Goal: Task Accomplishment & Management: Manage account settings

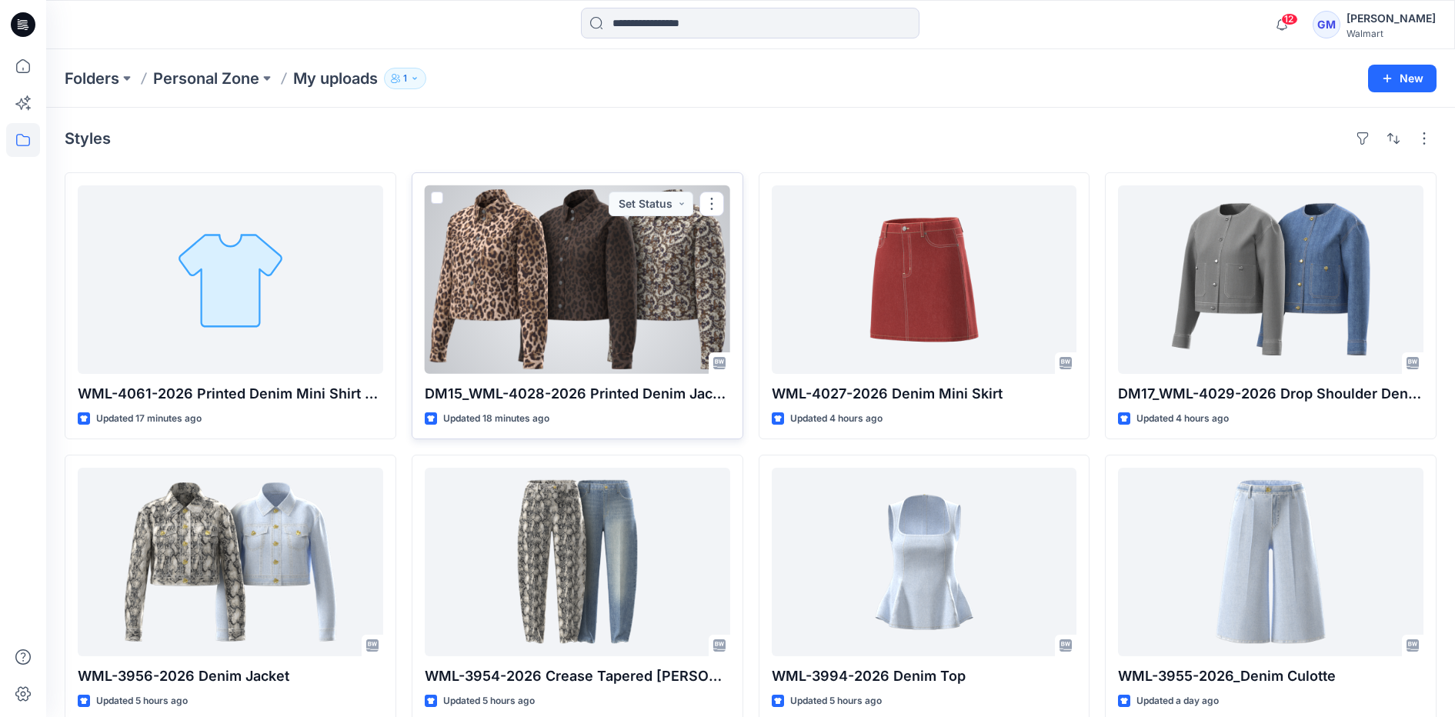
click at [668, 306] on div at bounding box center [577, 279] width 305 height 188
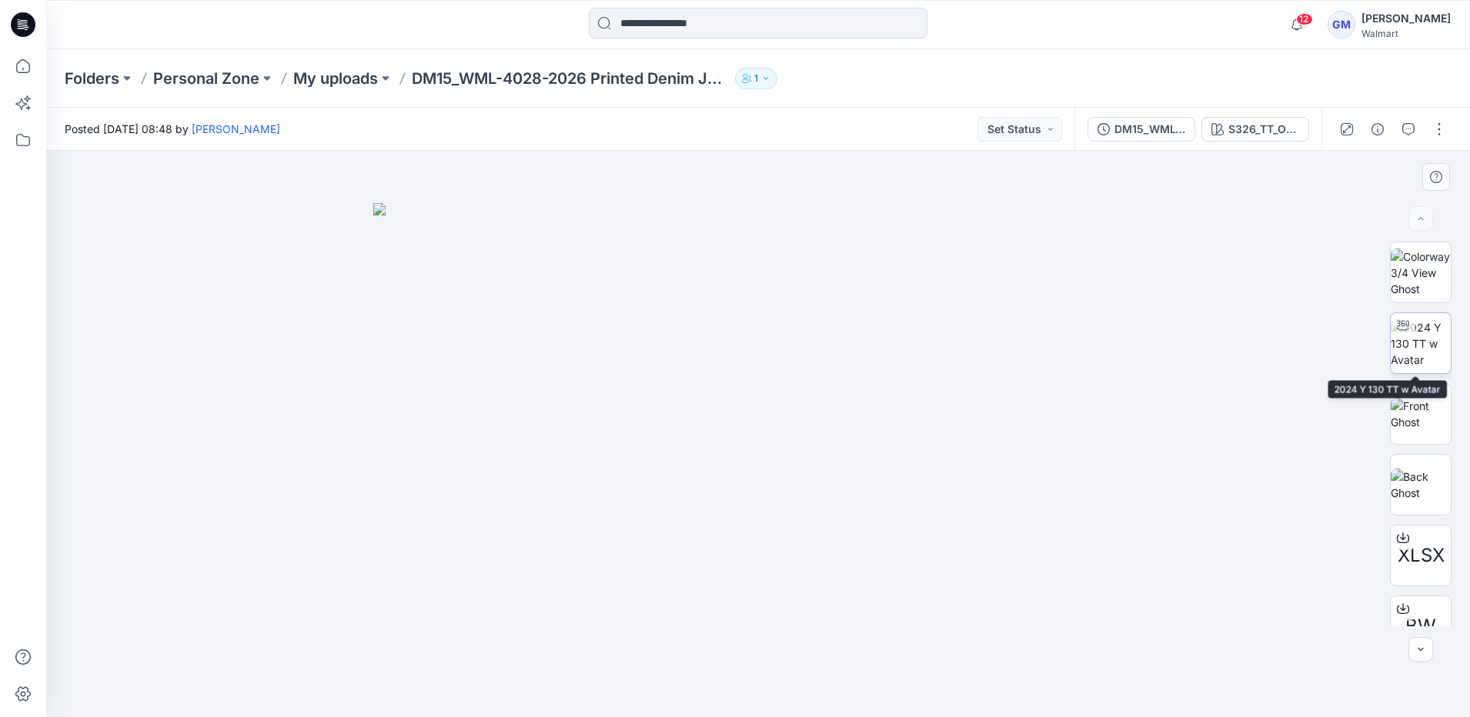
click at [1420, 336] on img at bounding box center [1420, 343] width 60 height 48
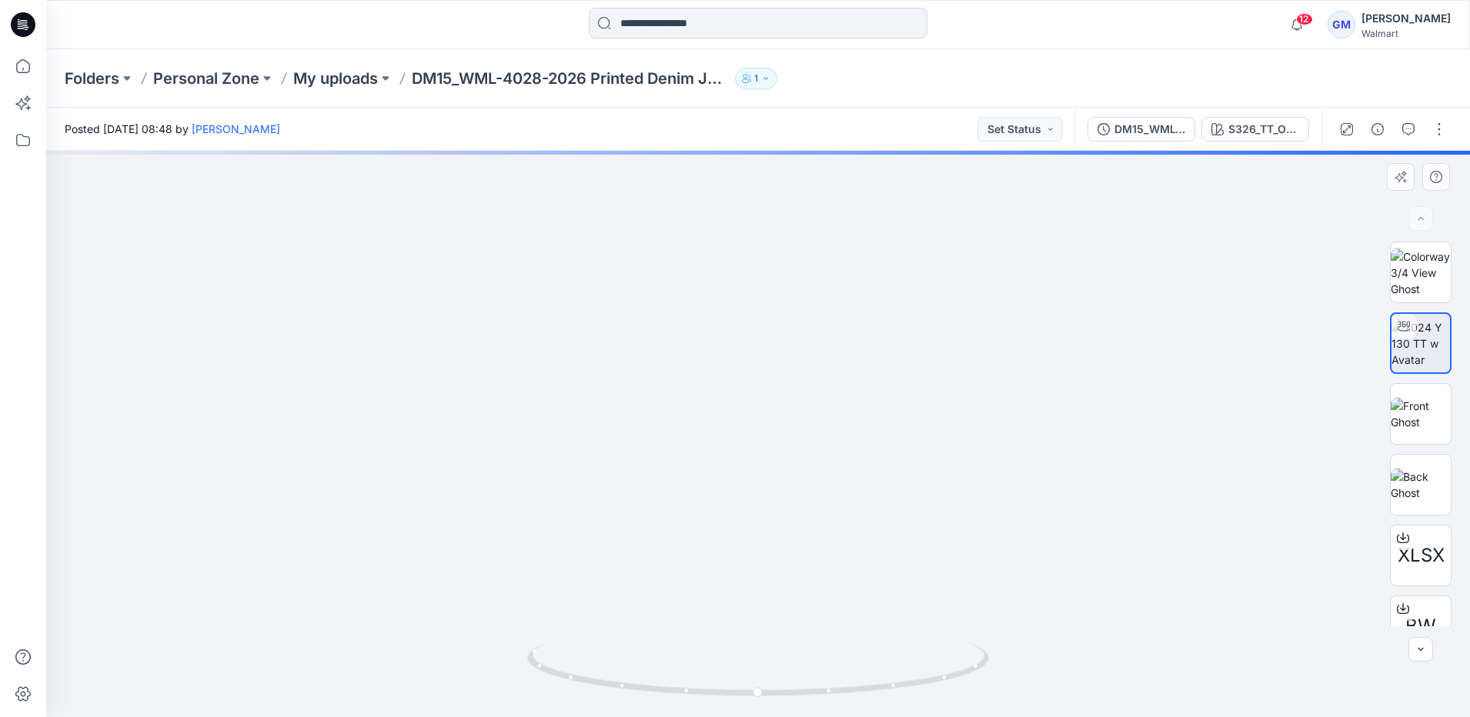
drag, startPoint x: 873, startPoint y: 392, endPoint x: 915, endPoint y: 202, distance: 194.5
drag, startPoint x: 866, startPoint y: 335, endPoint x: 871, endPoint y: 255, distance: 79.4
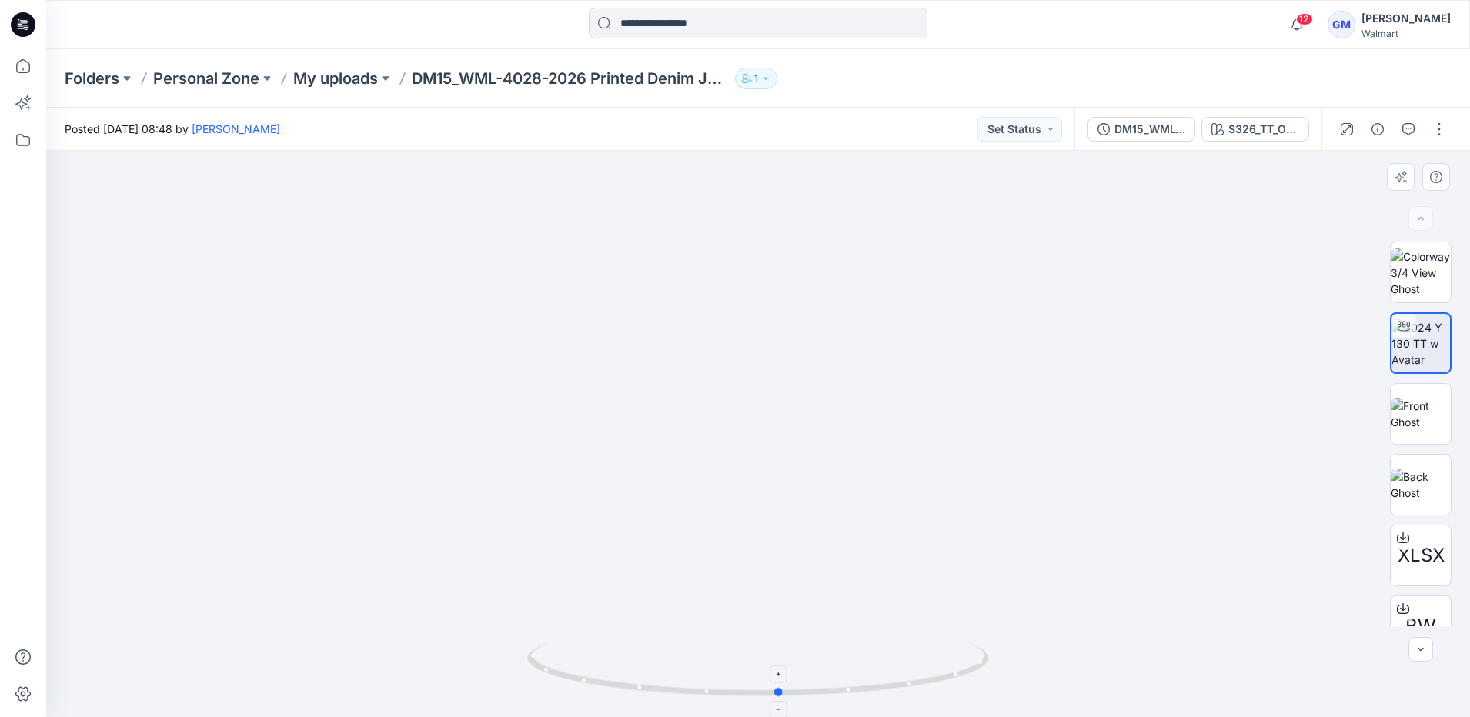
drag, startPoint x: 760, startPoint y: 699, endPoint x: 782, endPoint y: 682, distance: 27.4
click at [782, 682] on icon at bounding box center [759, 671] width 465 height 58
click at [341, 80] on p "My uploads" at bounding box center [335, 79] width 85 height 22
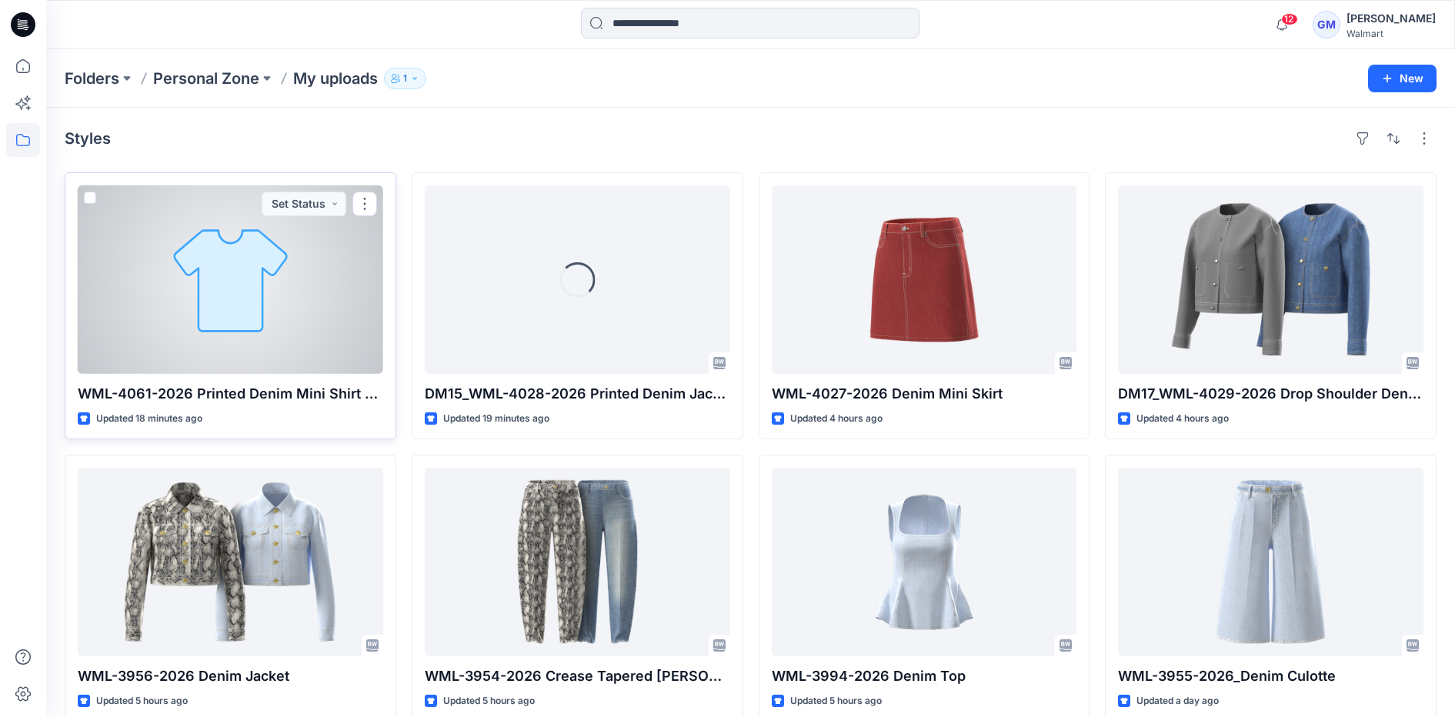
click at [259, 290] on div at bounding box center [230, 279] width 305 height 188
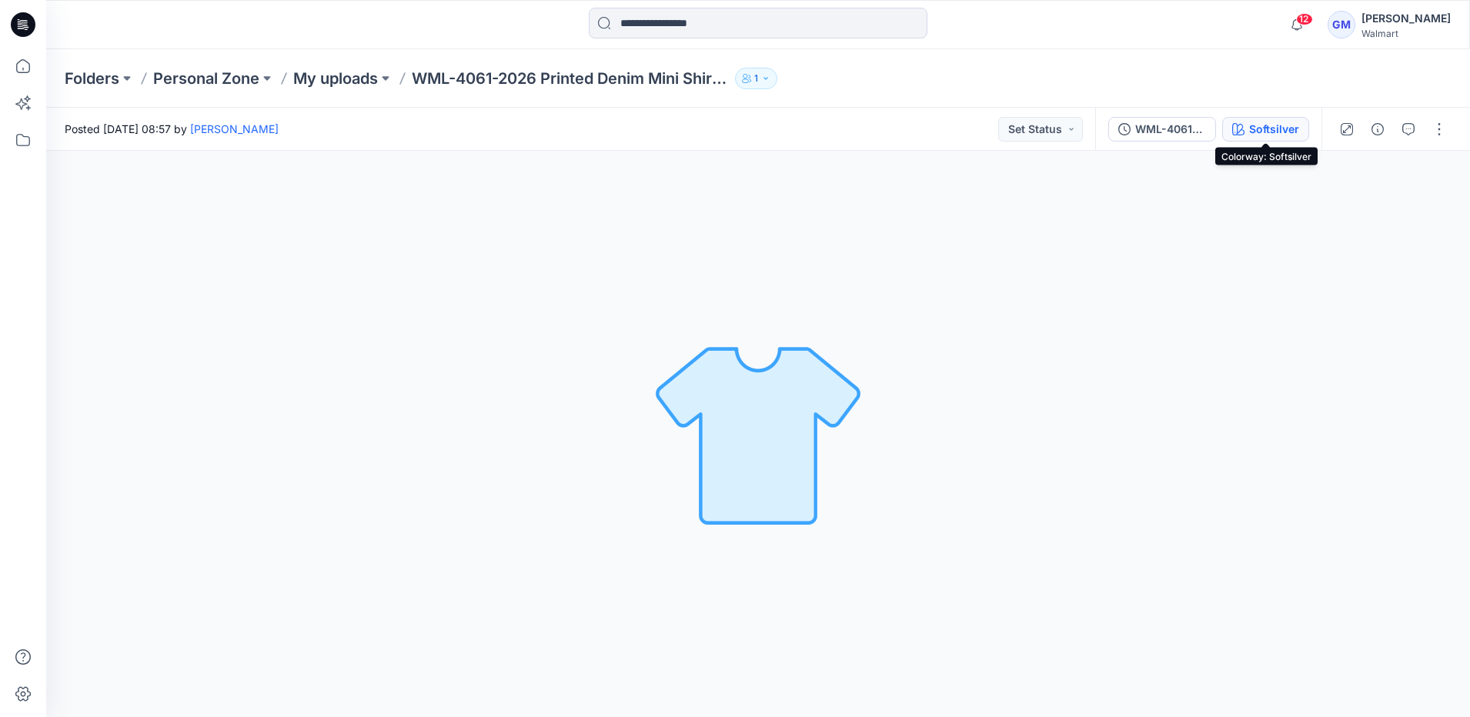
click at [1259, 125] on div "Softsilver" at bounding box center [1274, 129] width 50 height 17
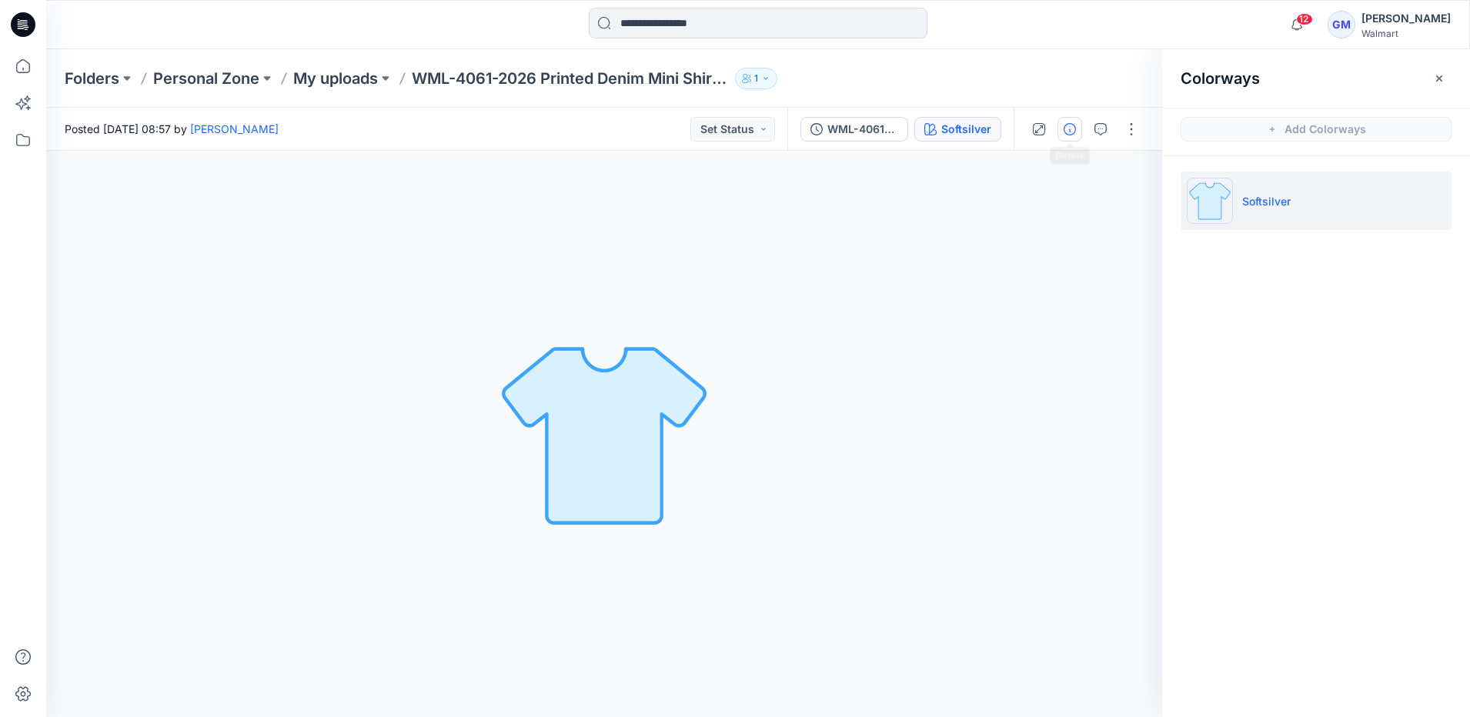
click at [1070, 131] on icon "button" at bounding box center [1069, 129] width 12 height 12
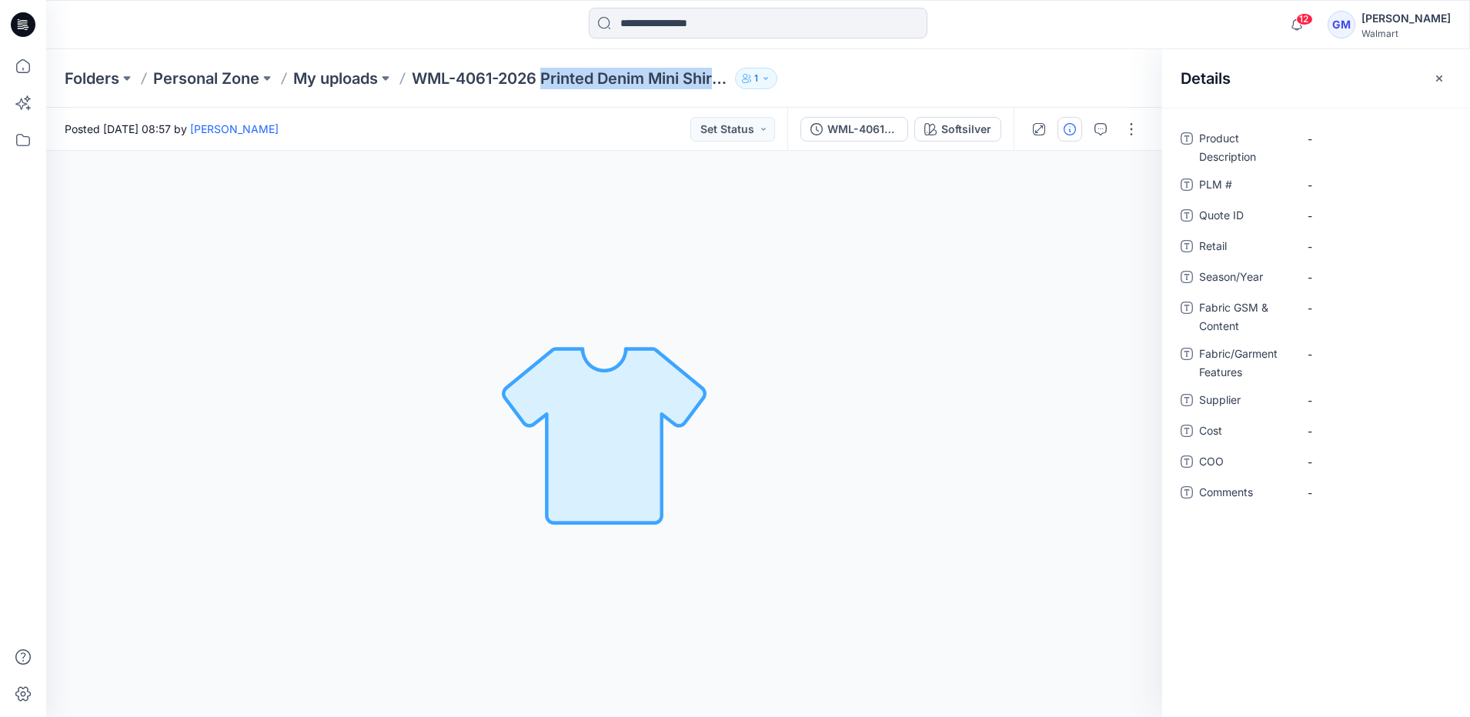
drag, startPoint x: 549, startPoint y: 89, endPoint x: 780, endPoint y: 87, distance: 231.6
click at [780, 87] on div "Folders Personal Zone My uploads WML-4061-2026 Printed Denim Mini Shirt Dress 1" at bounding box center [757, 78] width 1423 height 58
copy div "Printed Denim Mini Shirt Dress 1"
click at [1319, 134] on Description "-" at bounding box center [1374, 139] width 134 height 16
type textarea "**********"
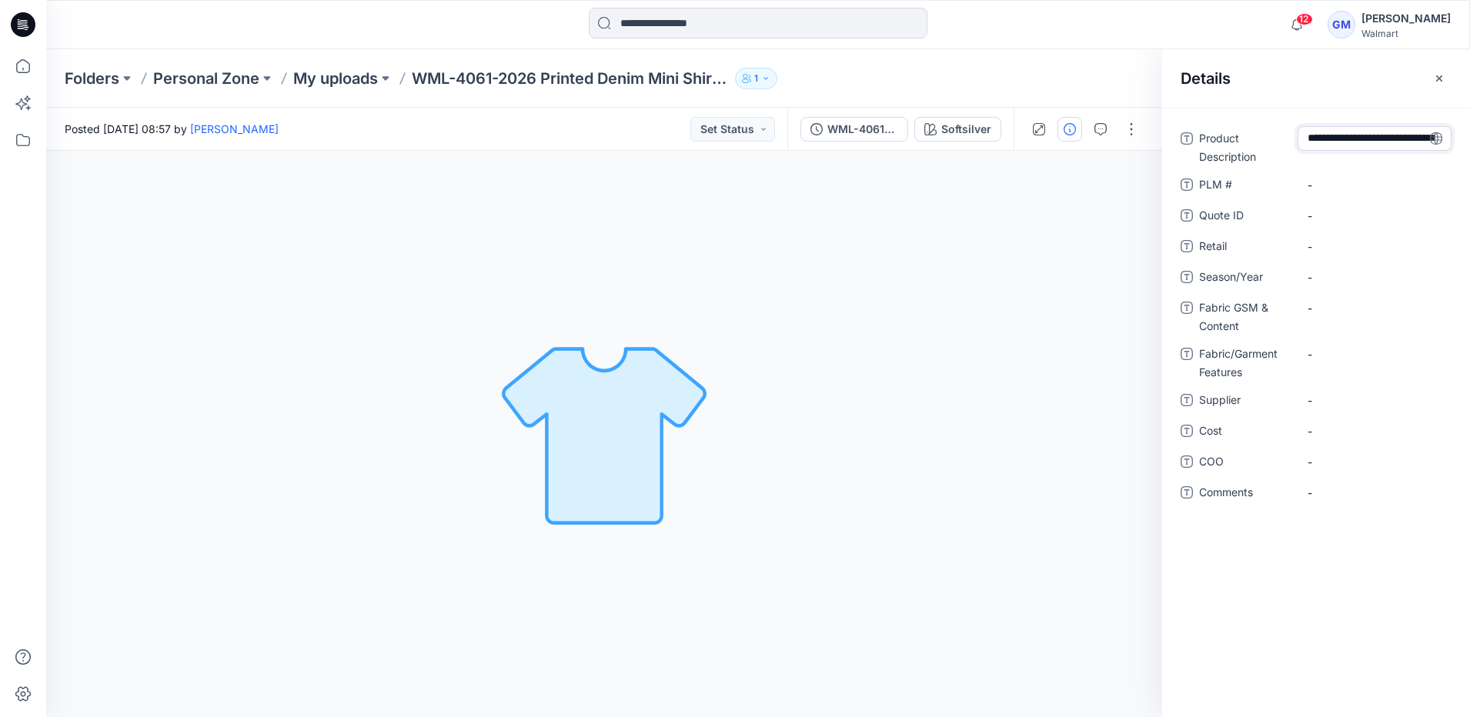
scroll to position [59, 0]
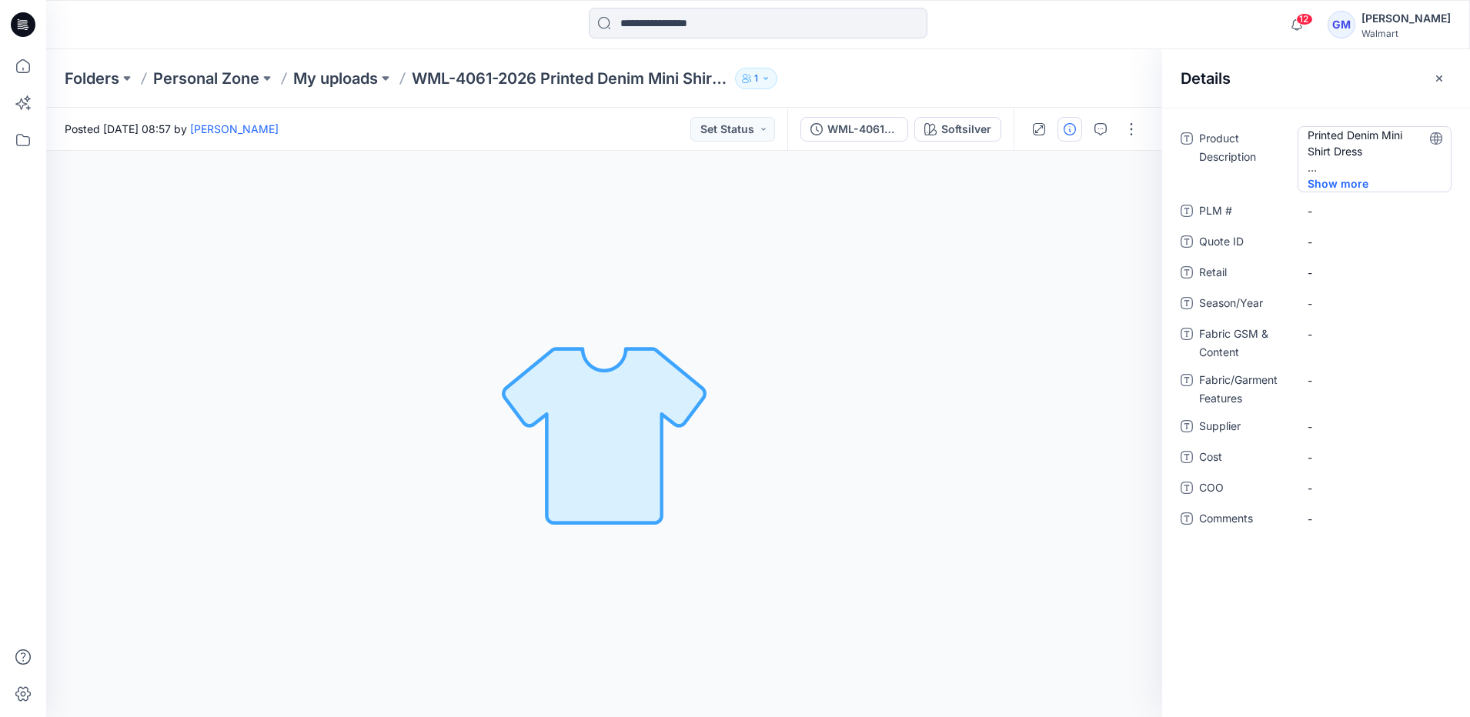
click at [1319, 170] on Description "Printed Denim Mini Shirt Dress" at bounding box center [1374, 151] width 134 height 48
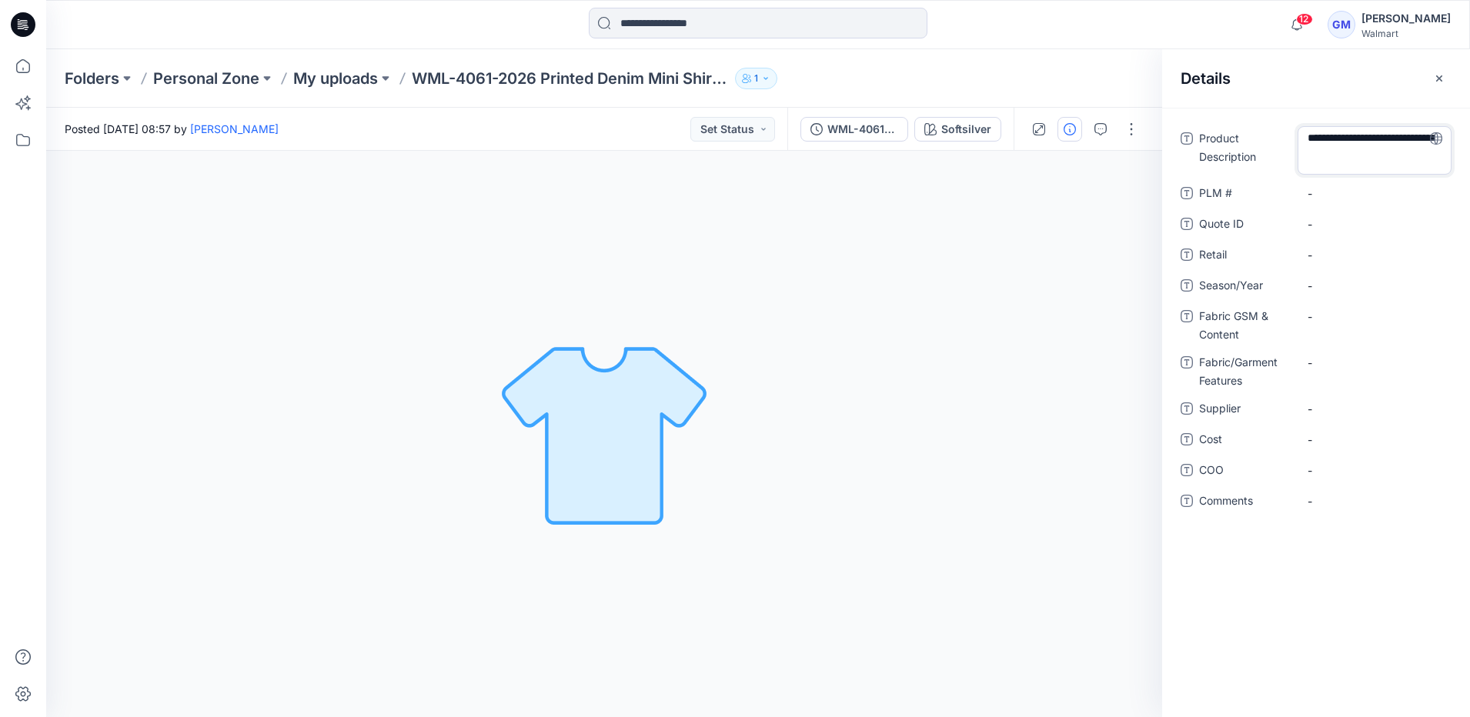
click at [1319, 170] on textarea "**********" at bounding box center [1374, 150] width 154 height 48
type textarea "**********"
click at [1313, 403] on span "-" at bounding box center [1374, 410] width 134 height 16
type textarea "****"
click at [1321, 291] on span "-" at bounding box center [1374, 287] width 134 height 16
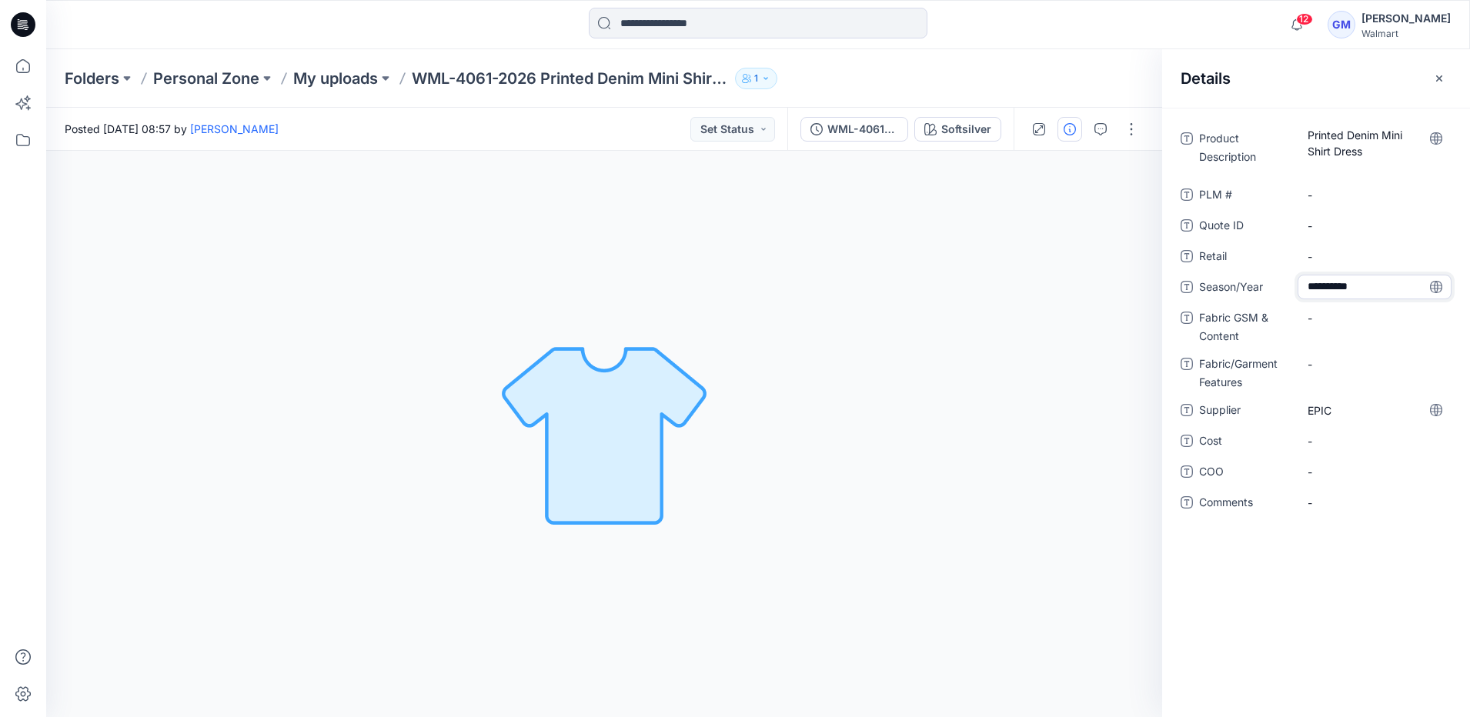
type textarea "**********"
click at [1338, 448] on span "-" at bounding box center [1374, 441] width 134 height 16
click at [1310, 477] on span "-" at bounding box center [1374, 472] width 134 height 16
type textarea "**"
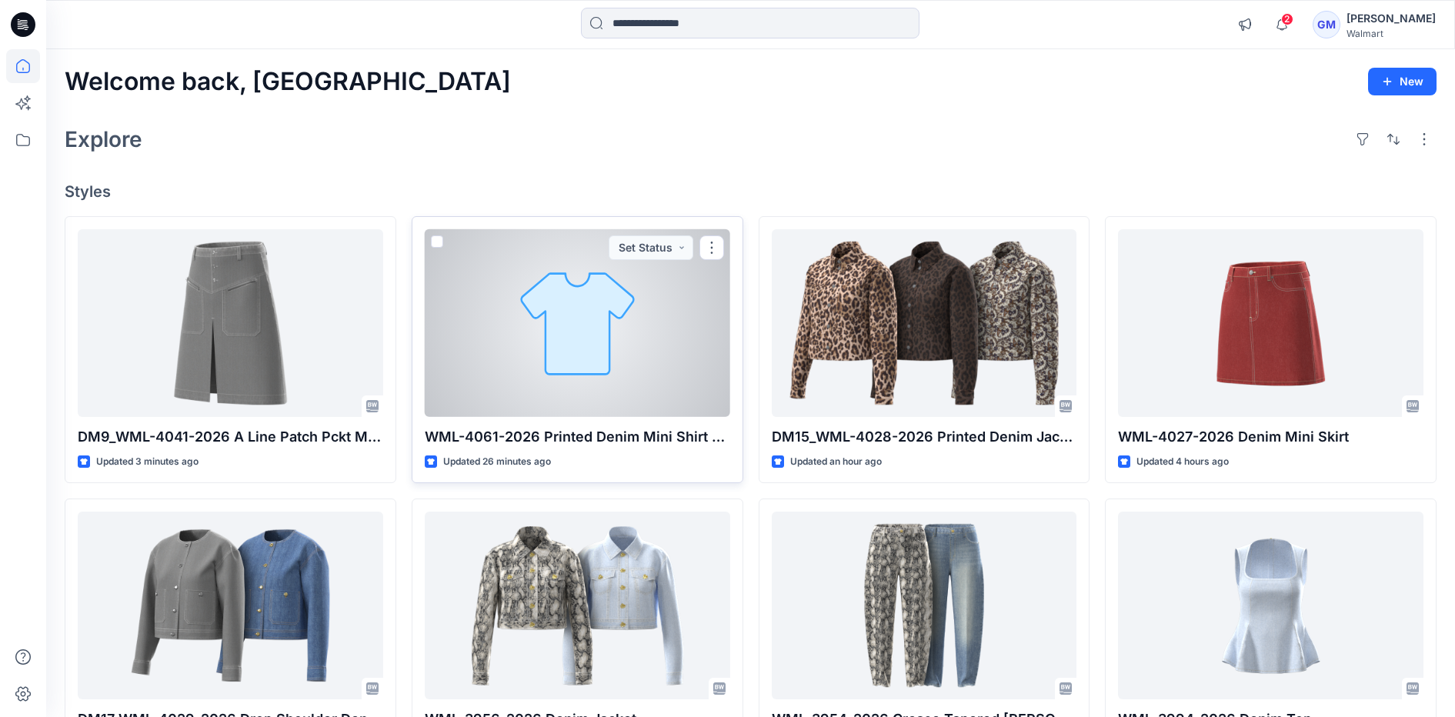
click at [522, 331] on div at bounding box center [577, 323] width 305 height 188
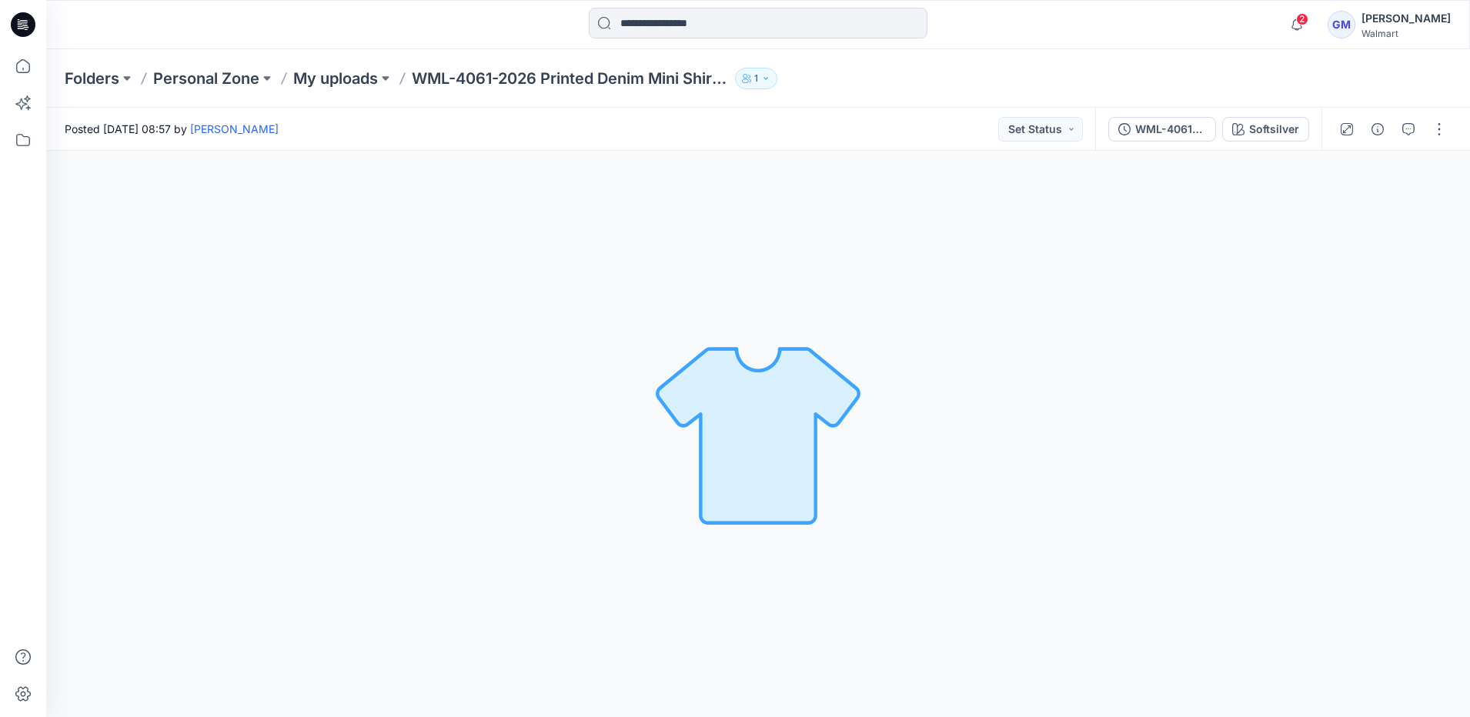
click at [988, 113] on div "Posted Wednesday, September 24, 2025 08:57 by Gayan Mahawithanalage Set Status" at bounding box center [570, 129] width 1049 height 42
click at [1385, 118] on button "button" at bounding box center [1377, 129] width 25 height 25
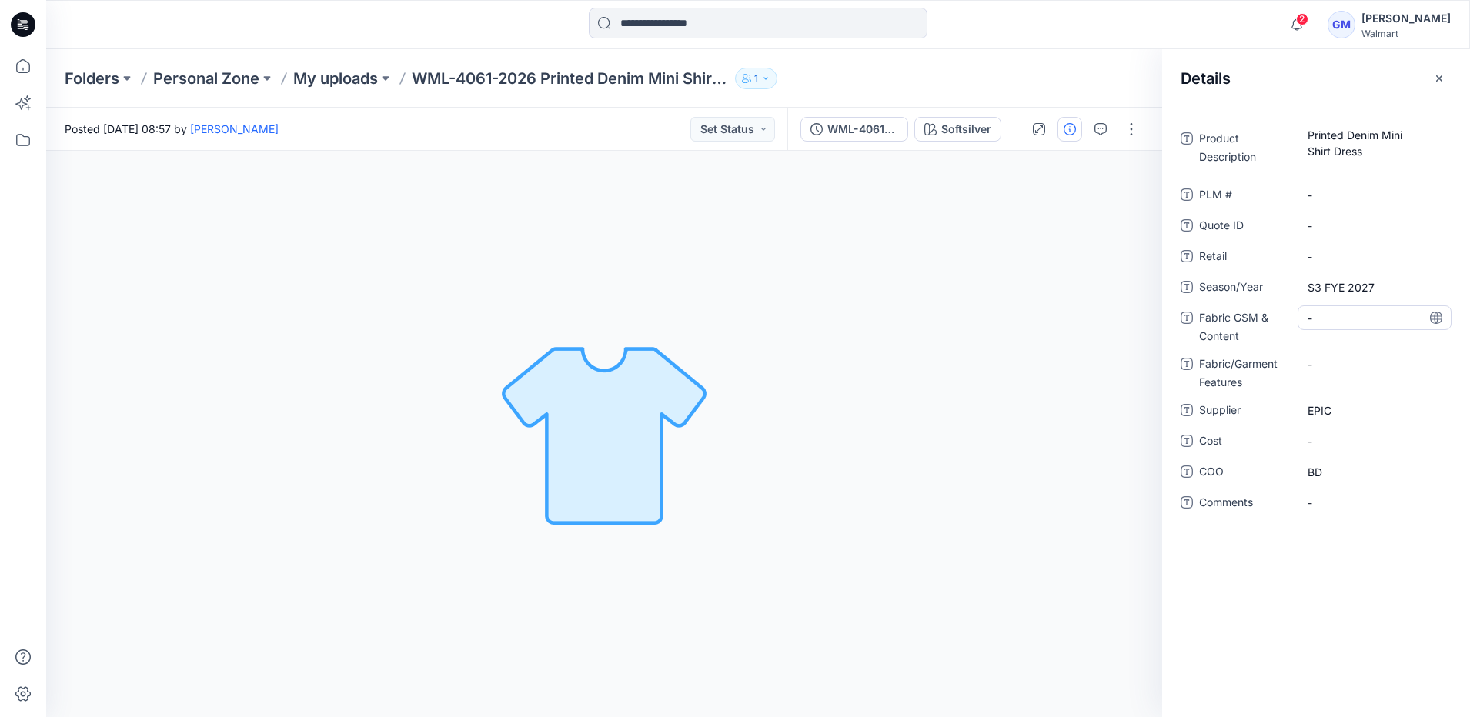
click at [1344, 329] on div "-" at bounding box center [1374, 317] width 154 height 25
type textarea "***"
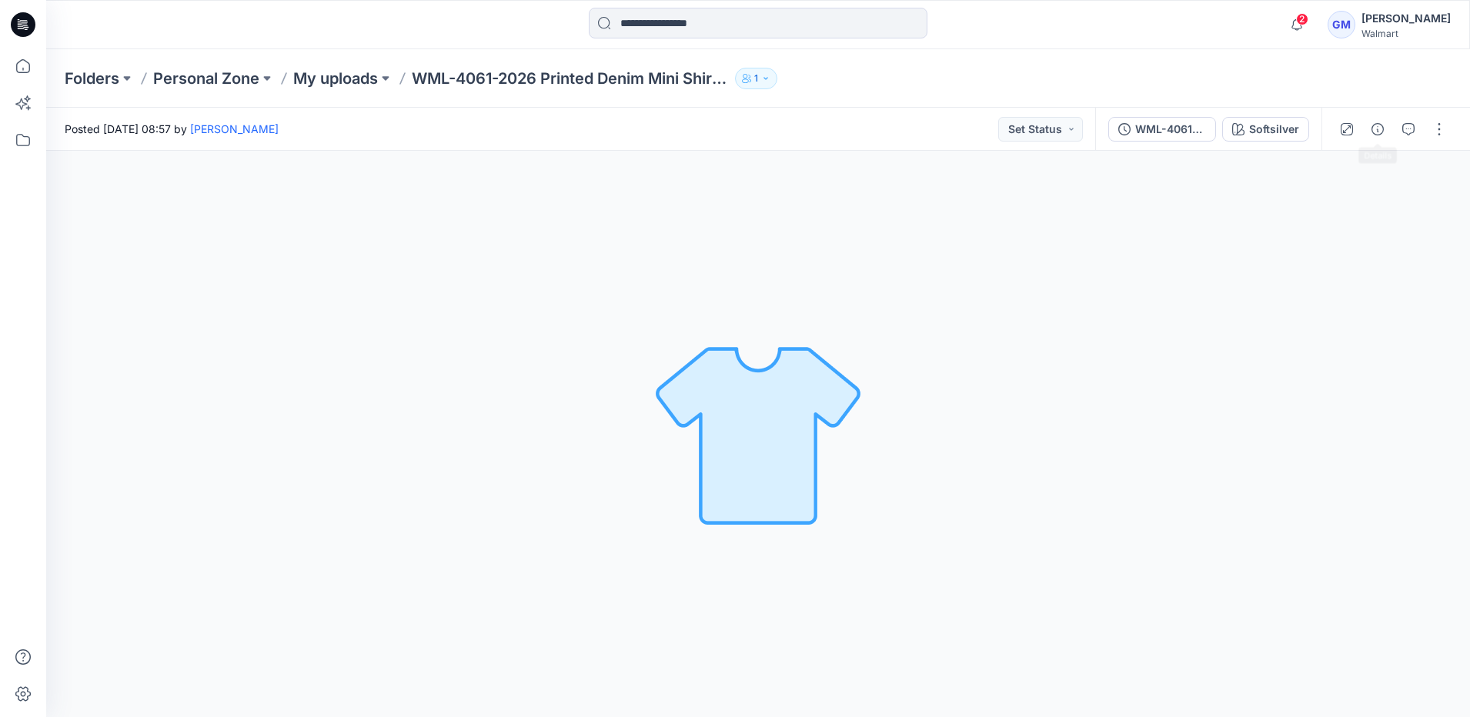
click at [1383, 116] on div at bounding box center [1392, 129] width 142 height 43
click at [1376, 126] on icon "button" at bounding box center [1377, 129] width 12 height 12
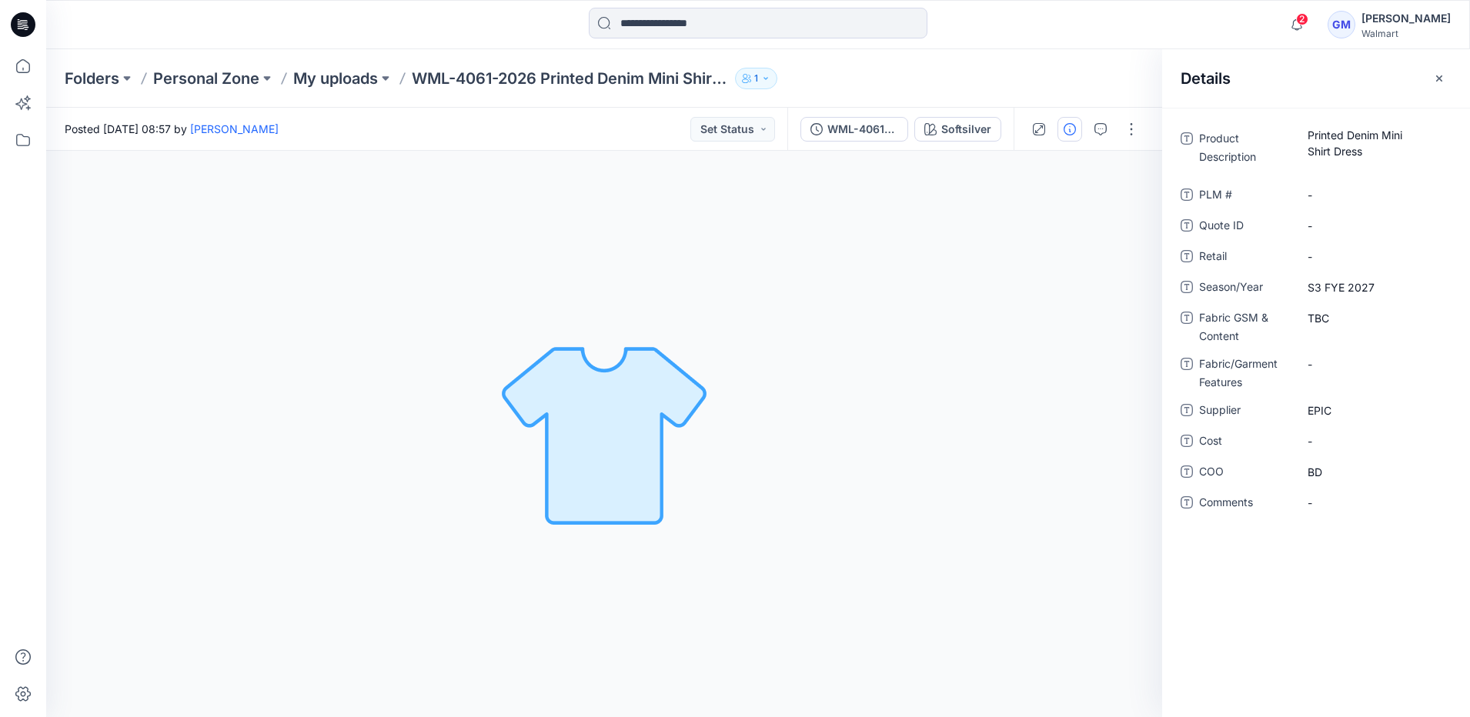
click at [955, 270] on div "Softsilver Loading... Material Properties Loading..." at bounding box center [604, 434] width 1116 height 566
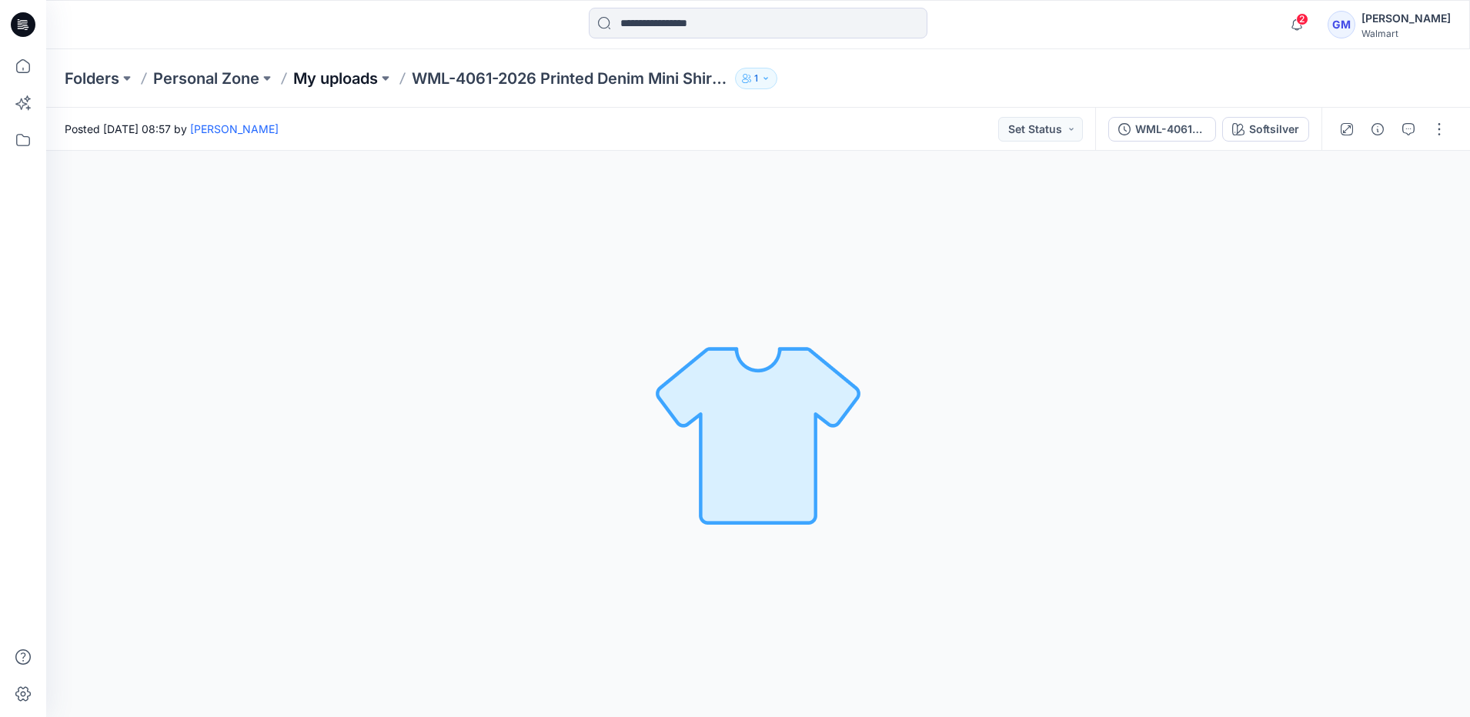
click at [359, 83] on p "My uploads" at bounding box center [335, 79] width 85 height 22
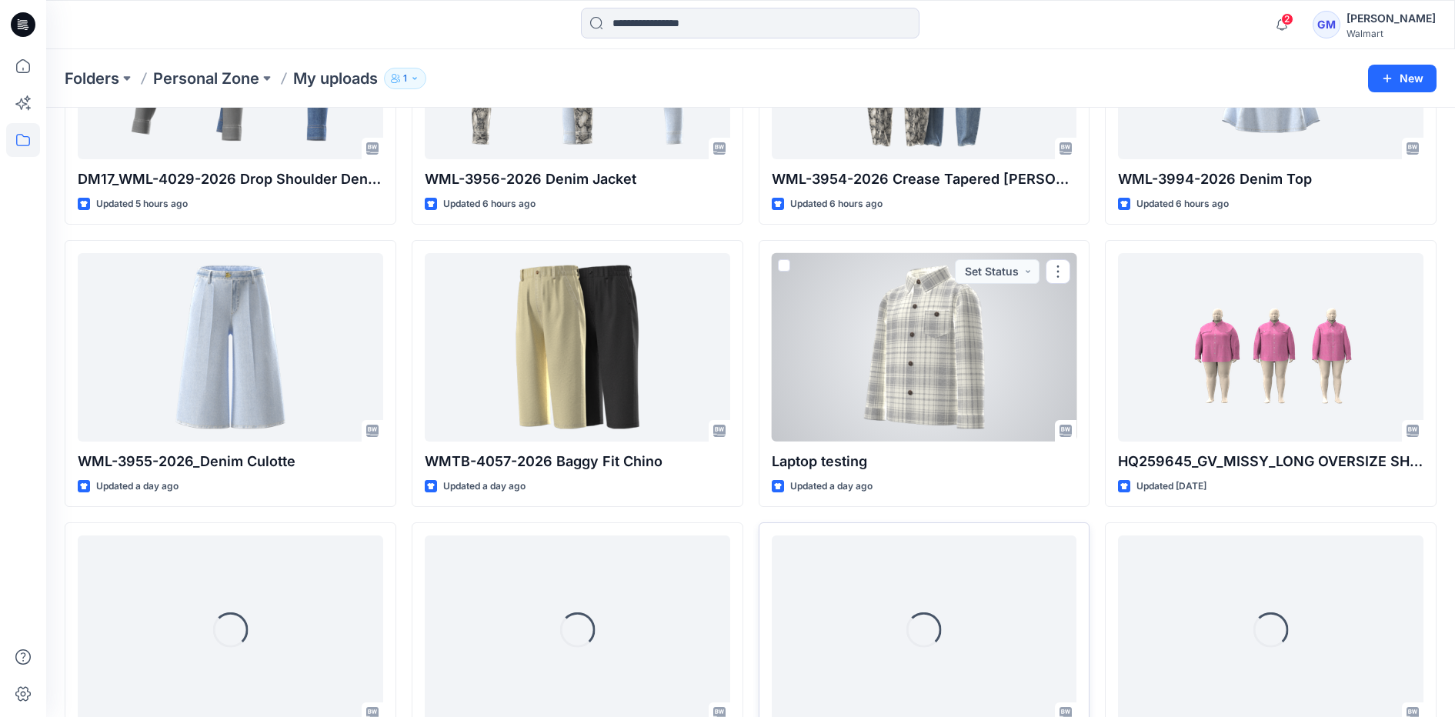
scroll to position [746, 0]
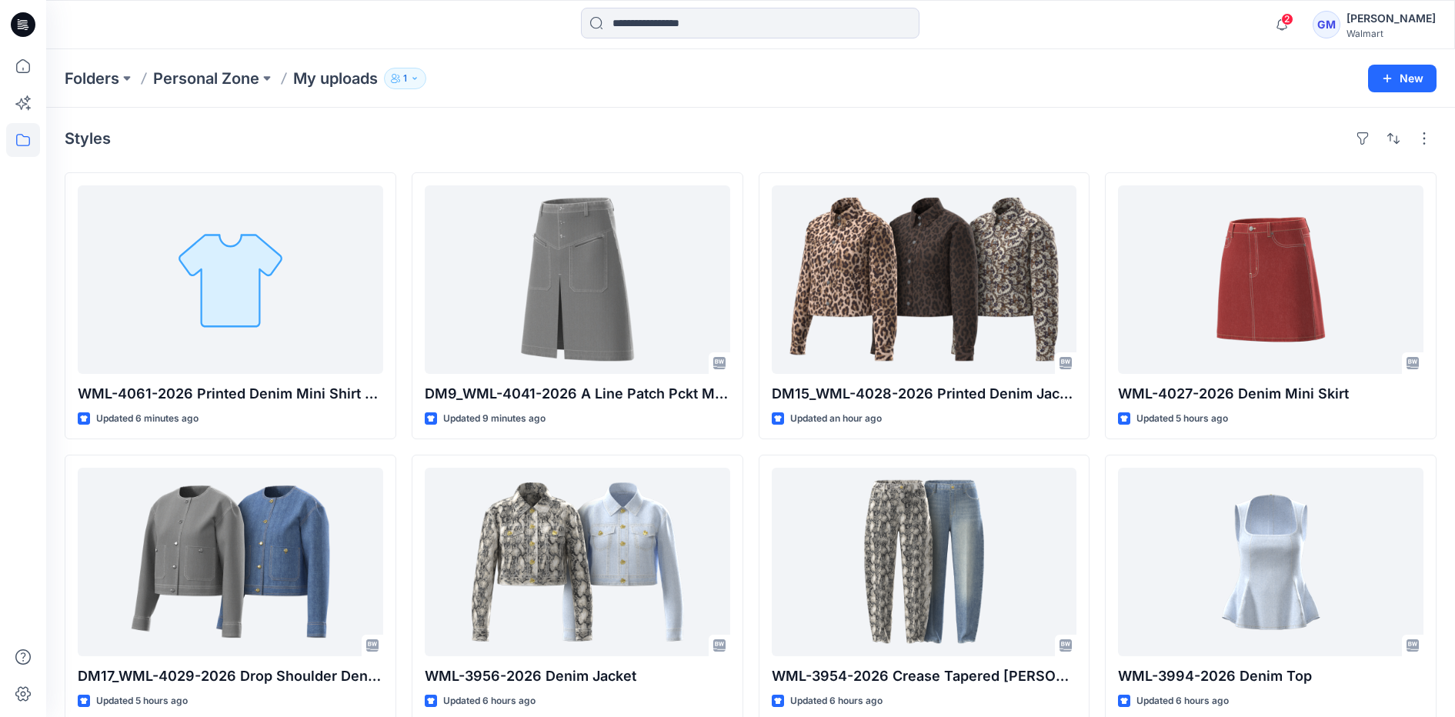
click at [35, 512] on div at bounding box center [23, 383] width 34 height 668
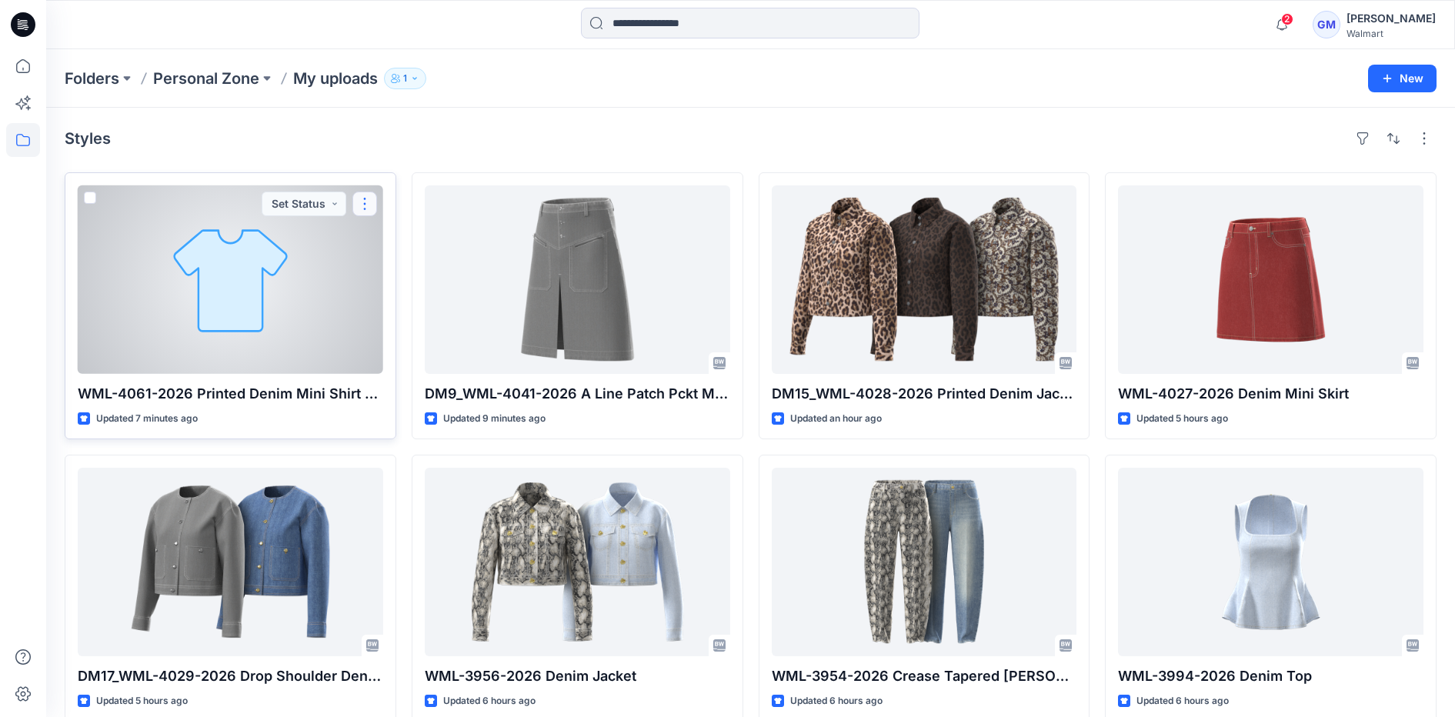
click at [363, 198] on button "button" at bounding box center [364, 204] width 25 height 25
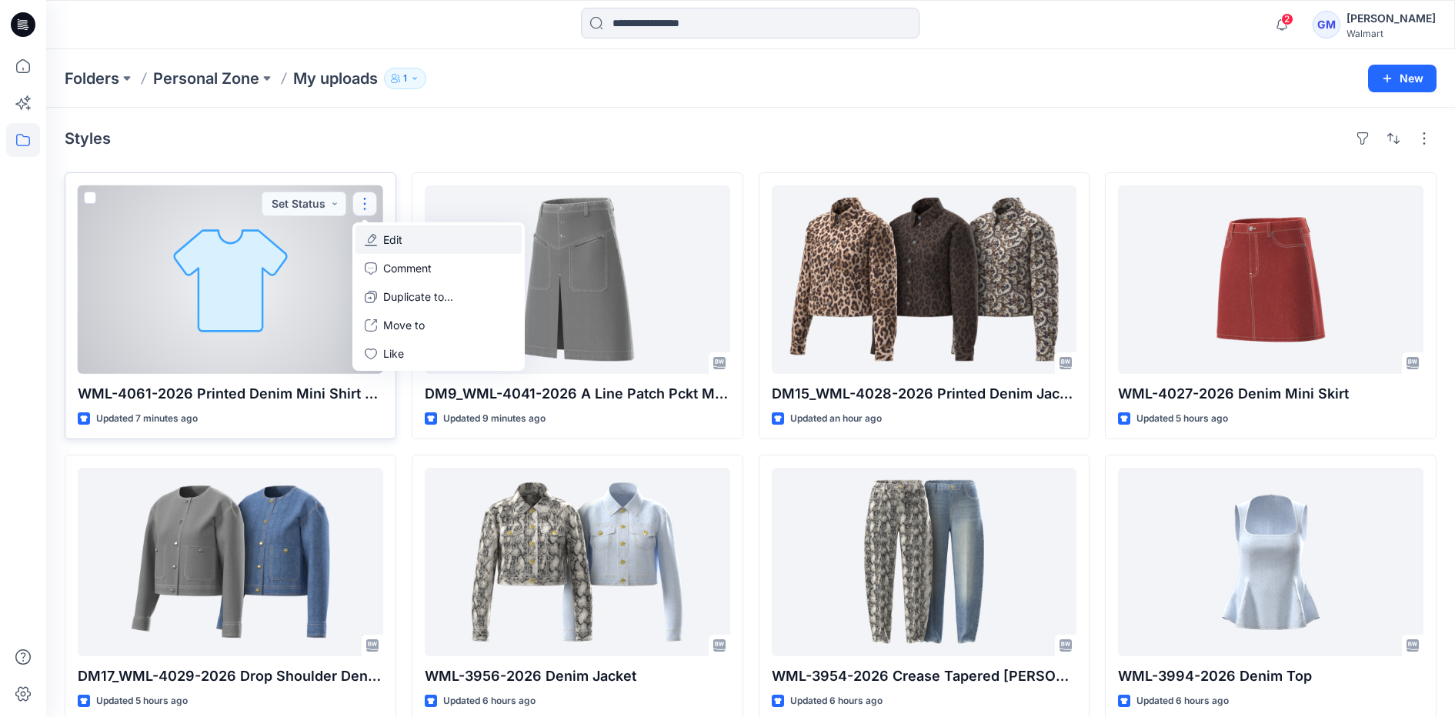
drag, startPoint x: 422, startPoint y: 235, endPoint x: 431, endPoint y: 233, distance: 8.8
click at [422, 235] on button "Edit" at bounding box center [438, 239] width 166 height 28
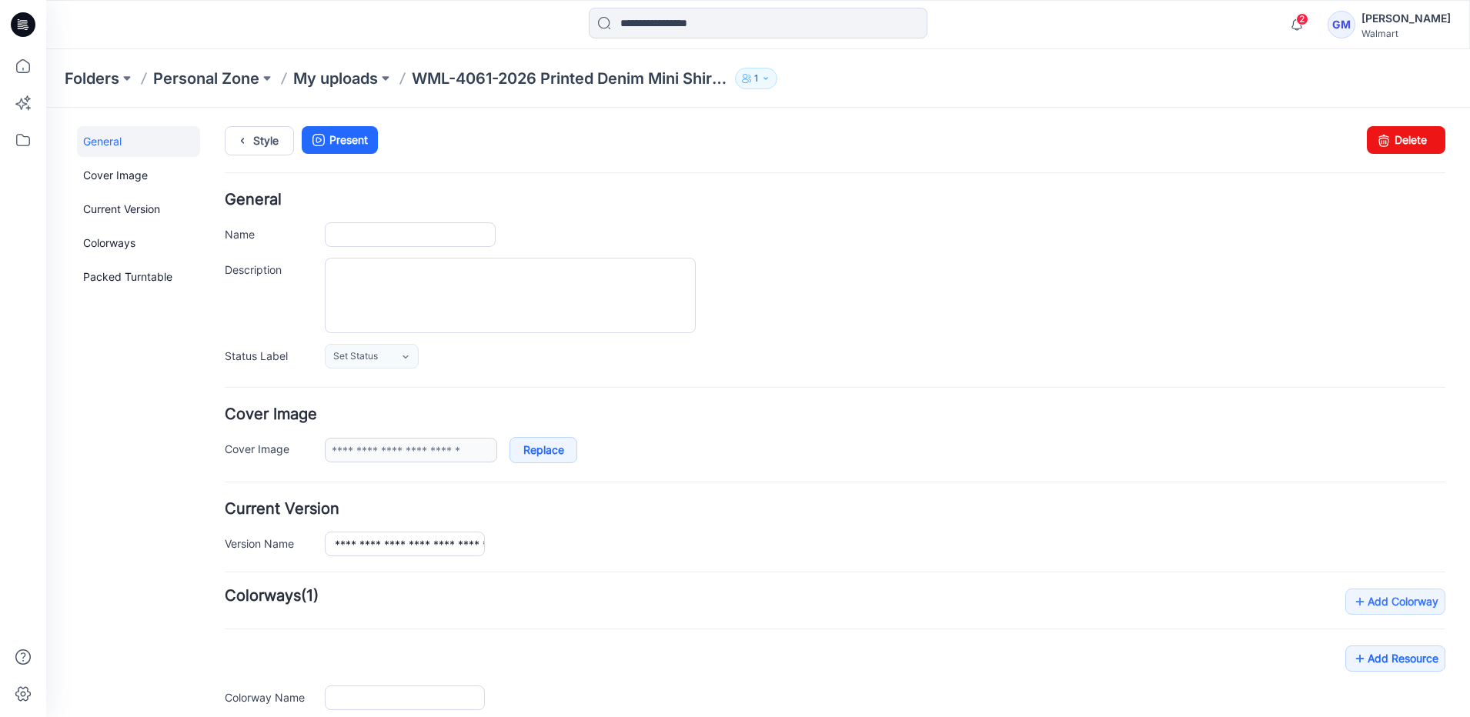
type input "**********"
click at [333, 235] on input "**********" at bounding box center [410, 234] width 171 height 25
paste input "****"
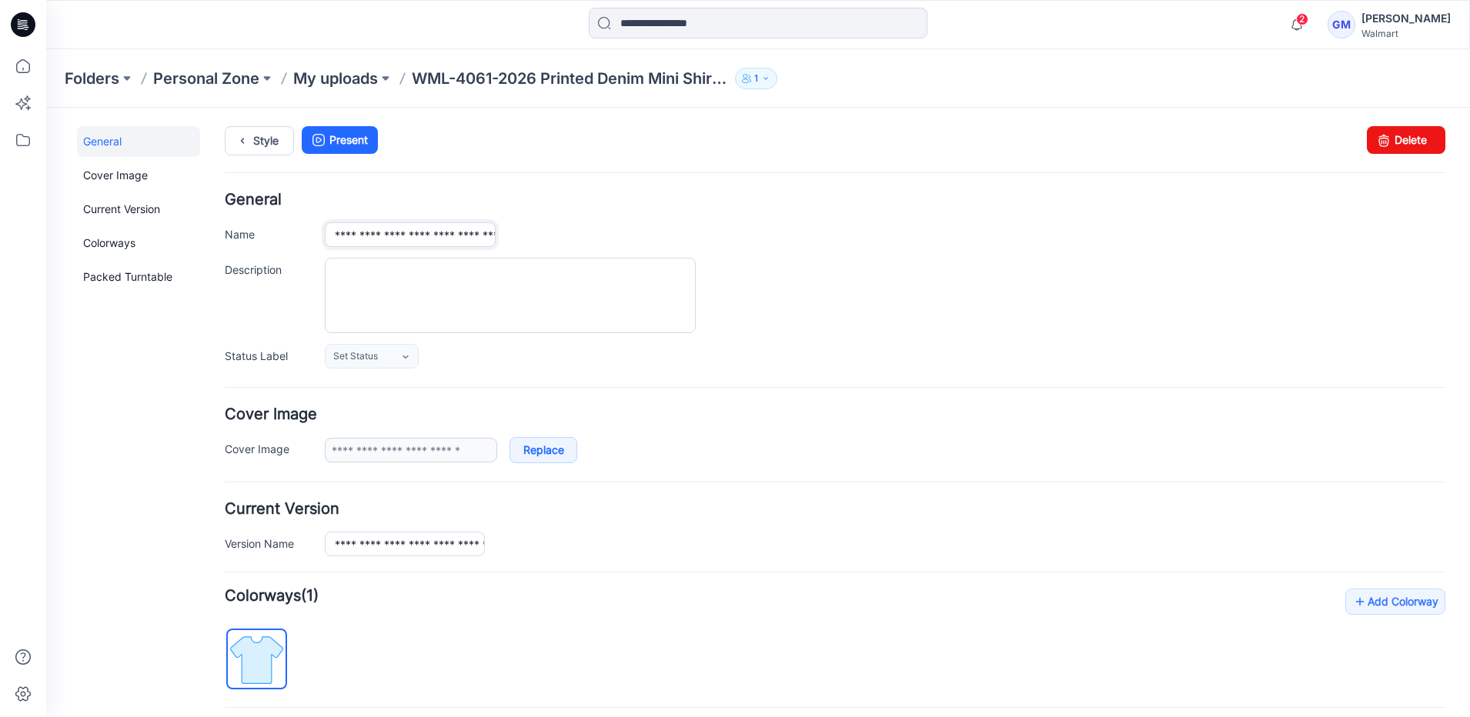
type input "**********"
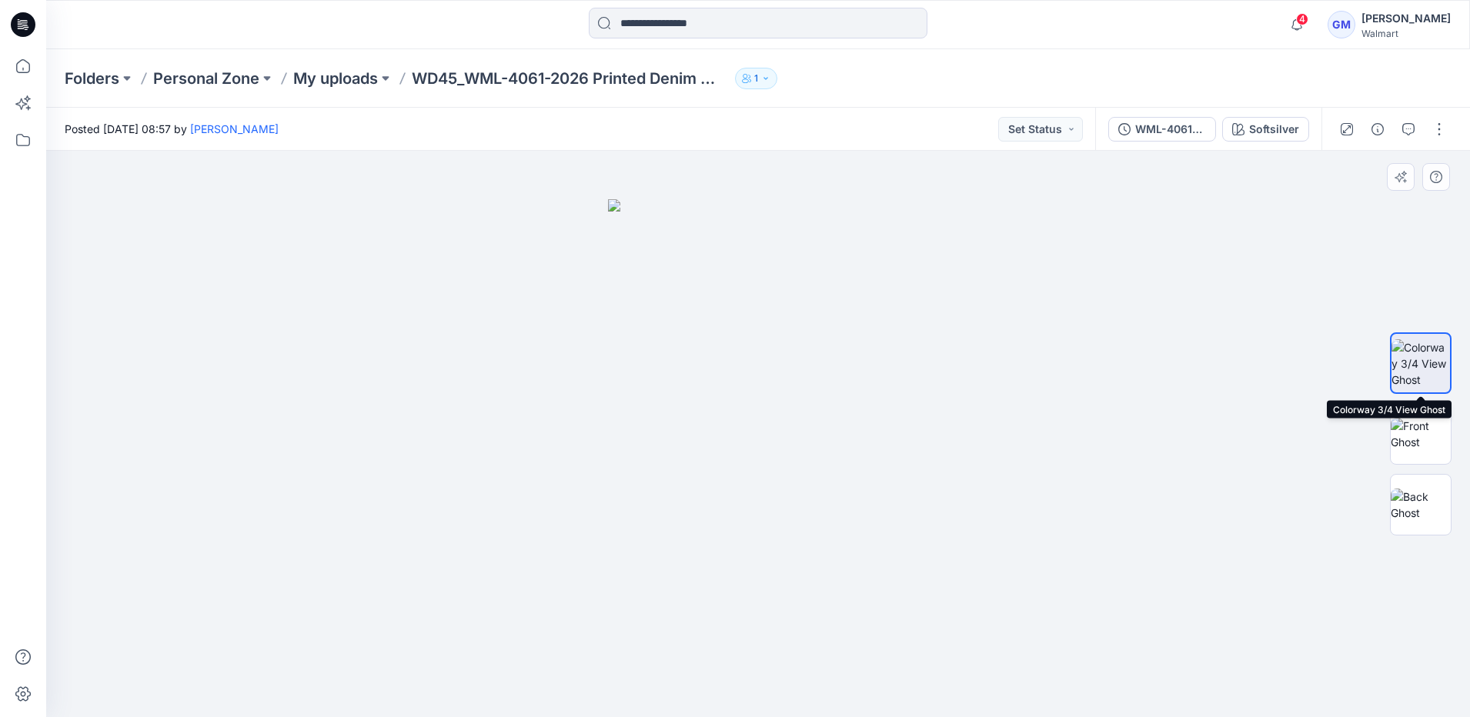
click at [1436, 384] on img at bounding box center [1420, 363] width 58 height 48
click at [1413, 425] on img at bounding box center [1420, 434] width 60 height 32
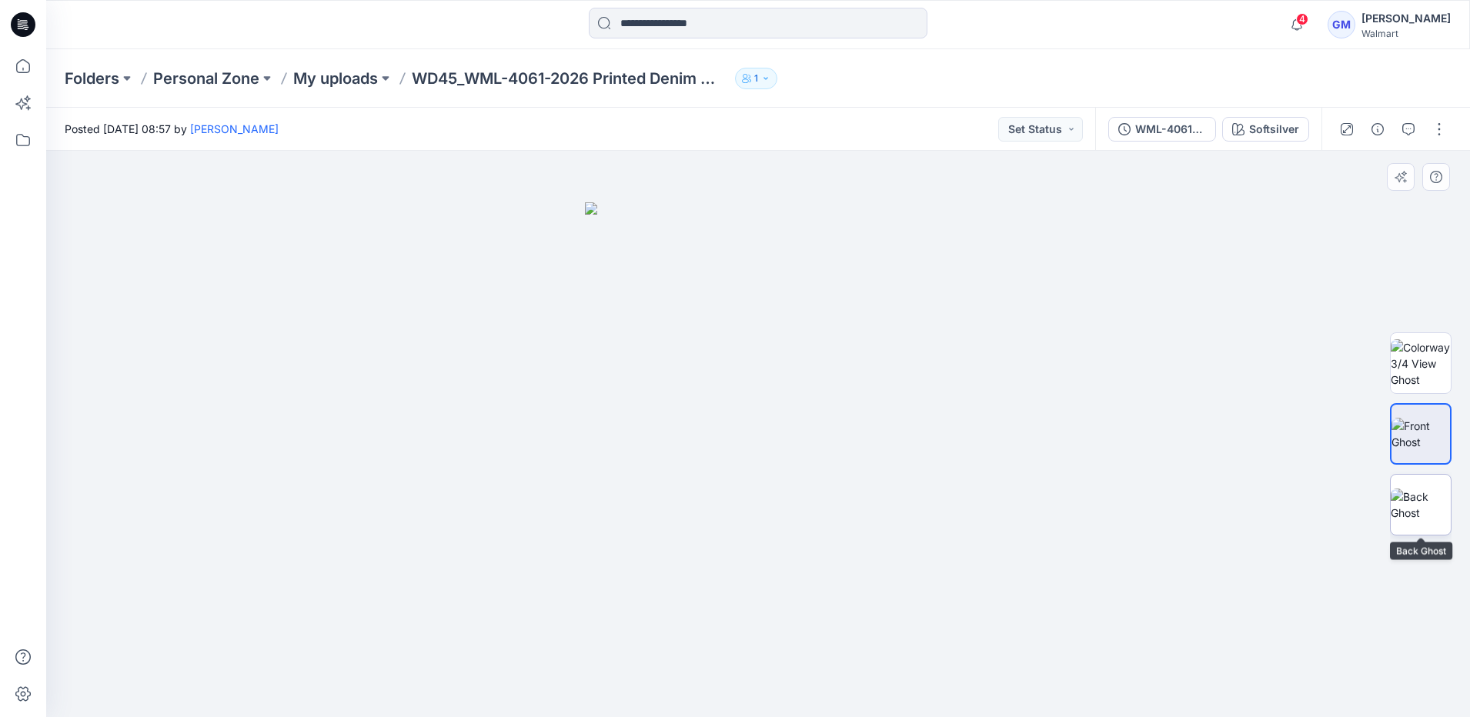
click at [1436, 499] on img at bounding box center [1420, 505] width 60 height 32
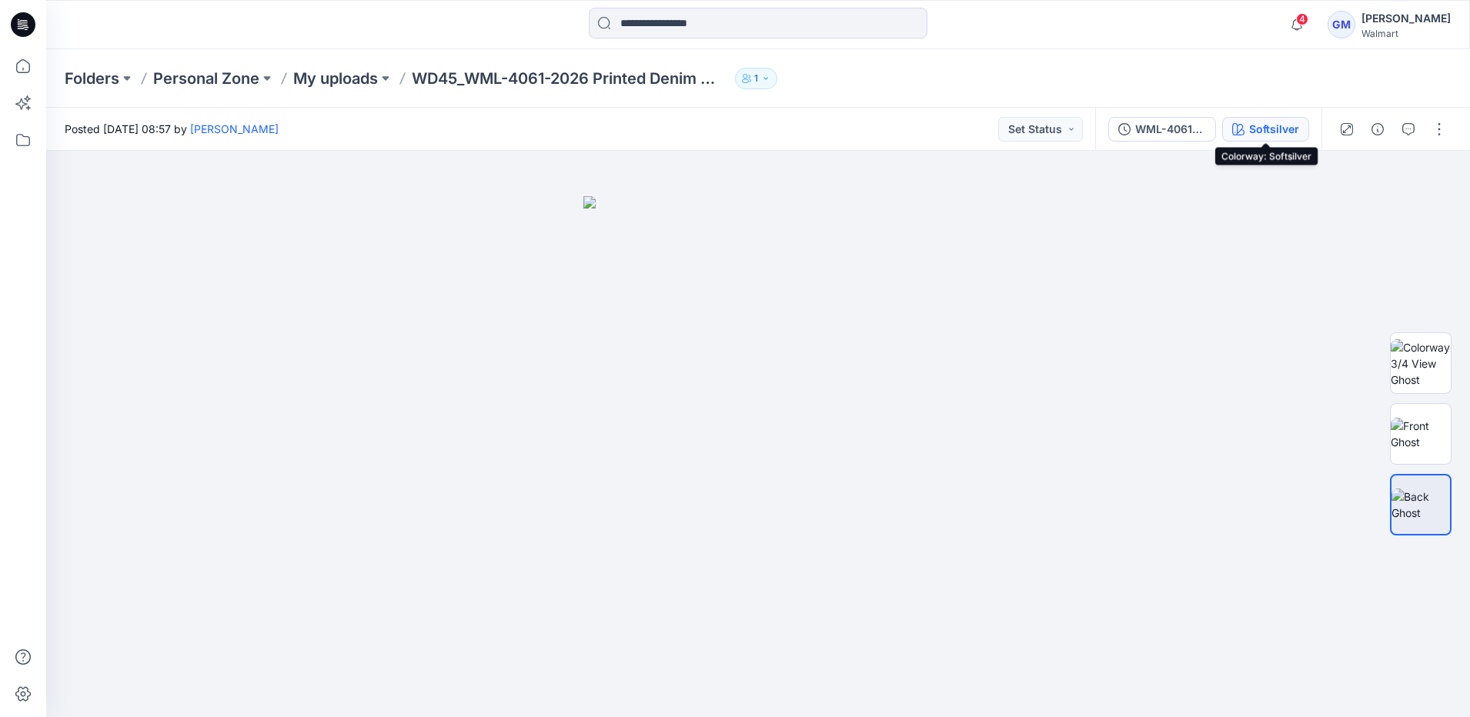
click at [1278, 122] on div "Softsilver" at bounding box center [1274, 129] width 50 height 17
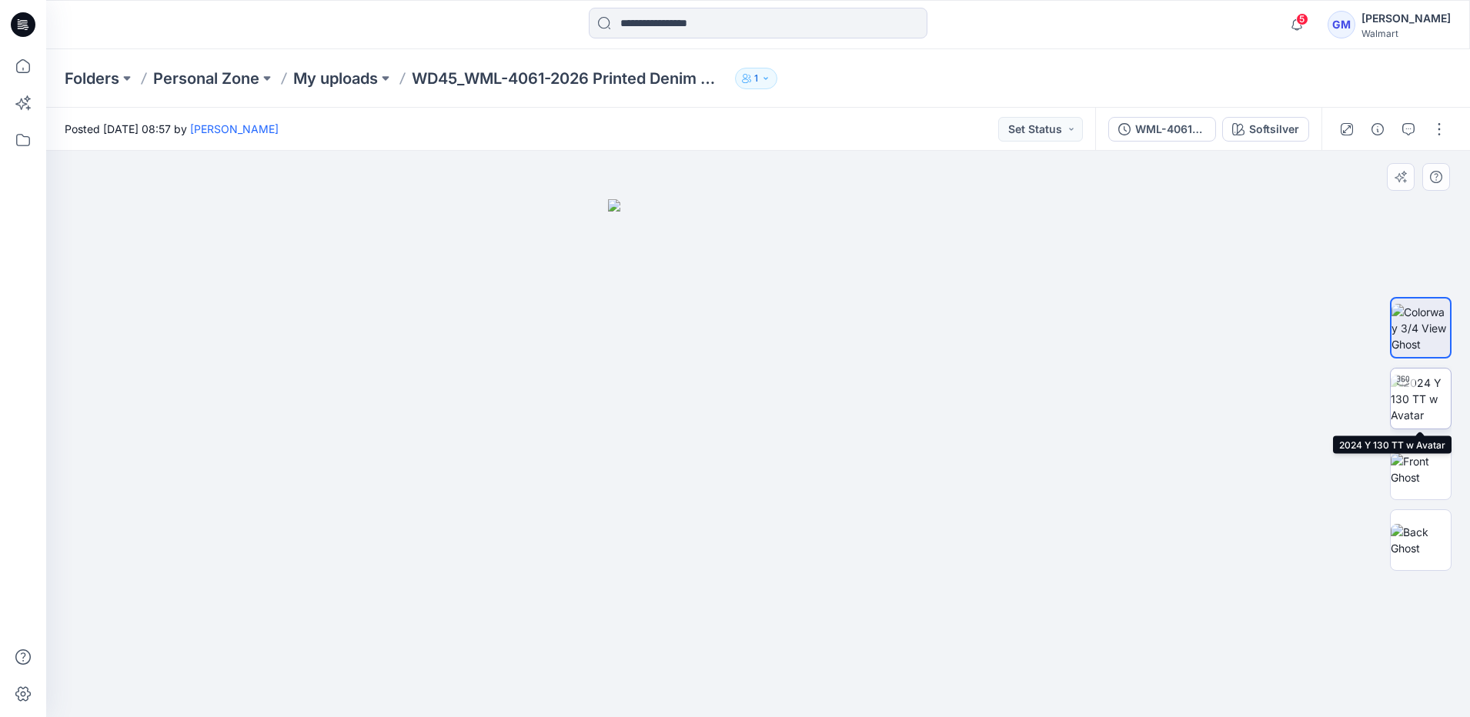
click at [1431, 399] on img at bounding box center [1420, 399] width 60 height 48
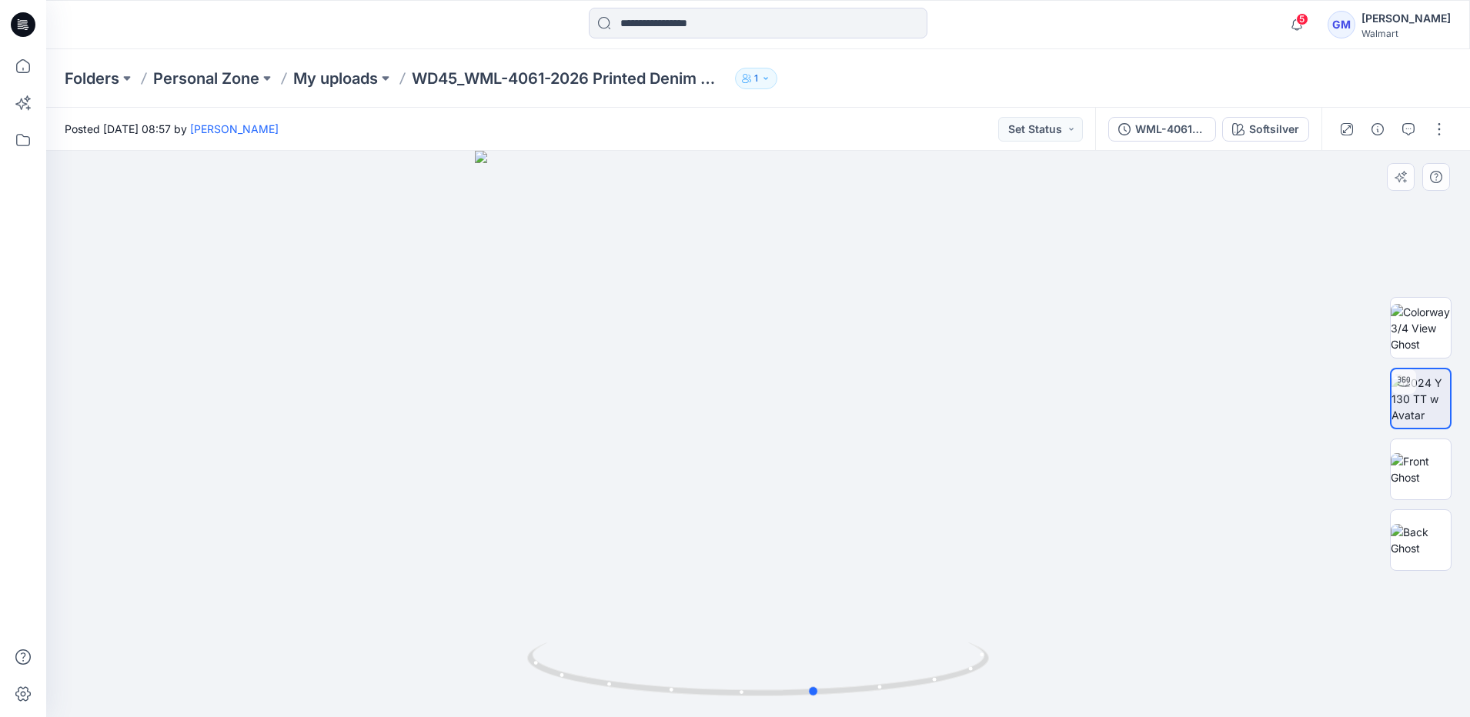
drag, startPoint x: 758, startPoint y: 702, endPoint x: 734, endPoint y: 622, distance: 82.8
click at [359, 716] on html "5 Notifications Your style WD45_WML-4061-2026 Printed Denim Mini Shirt Dress is…" at bounding box center [735, 358] width 1470 height 717
click at [374, 75] on p "My uploads" at bounding box center [335, 79] width 85 height 22
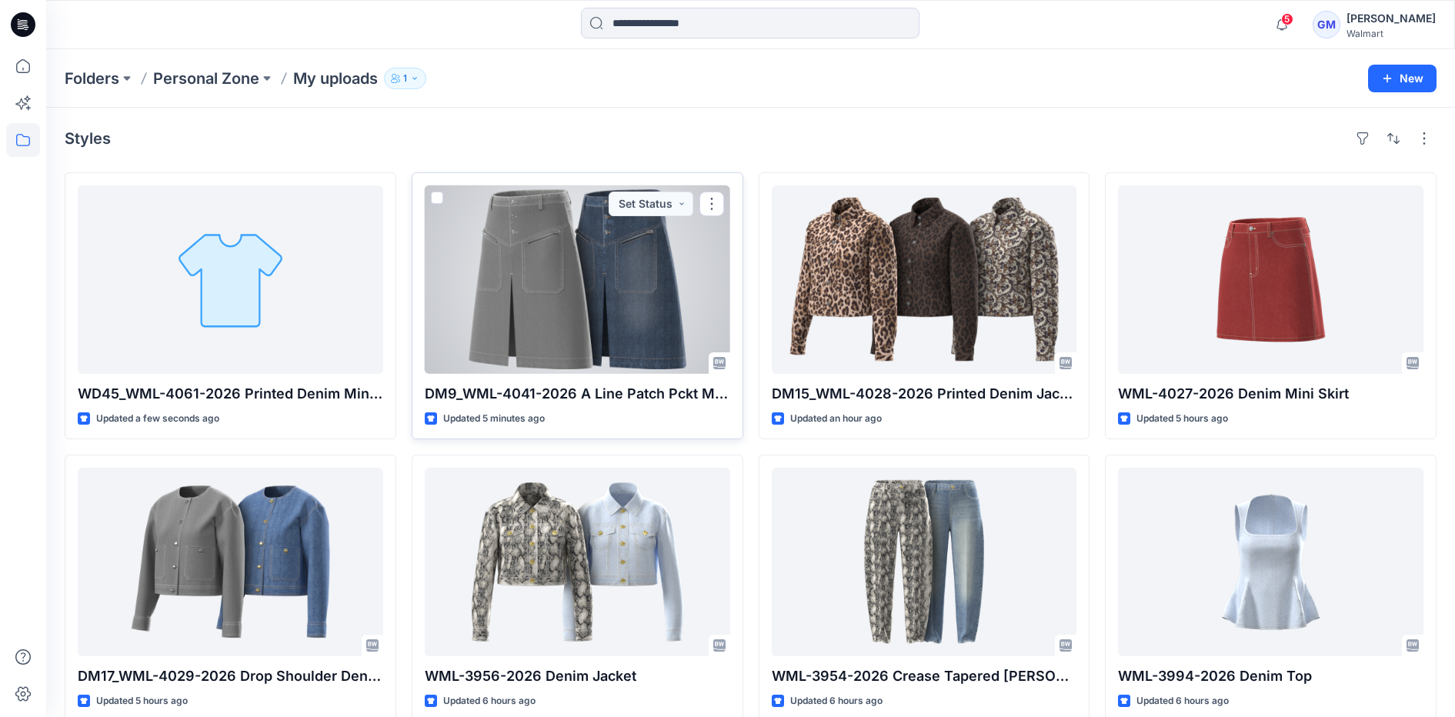
click at [519, 275] on div at bounding box center [577, 279] width 305 height 188
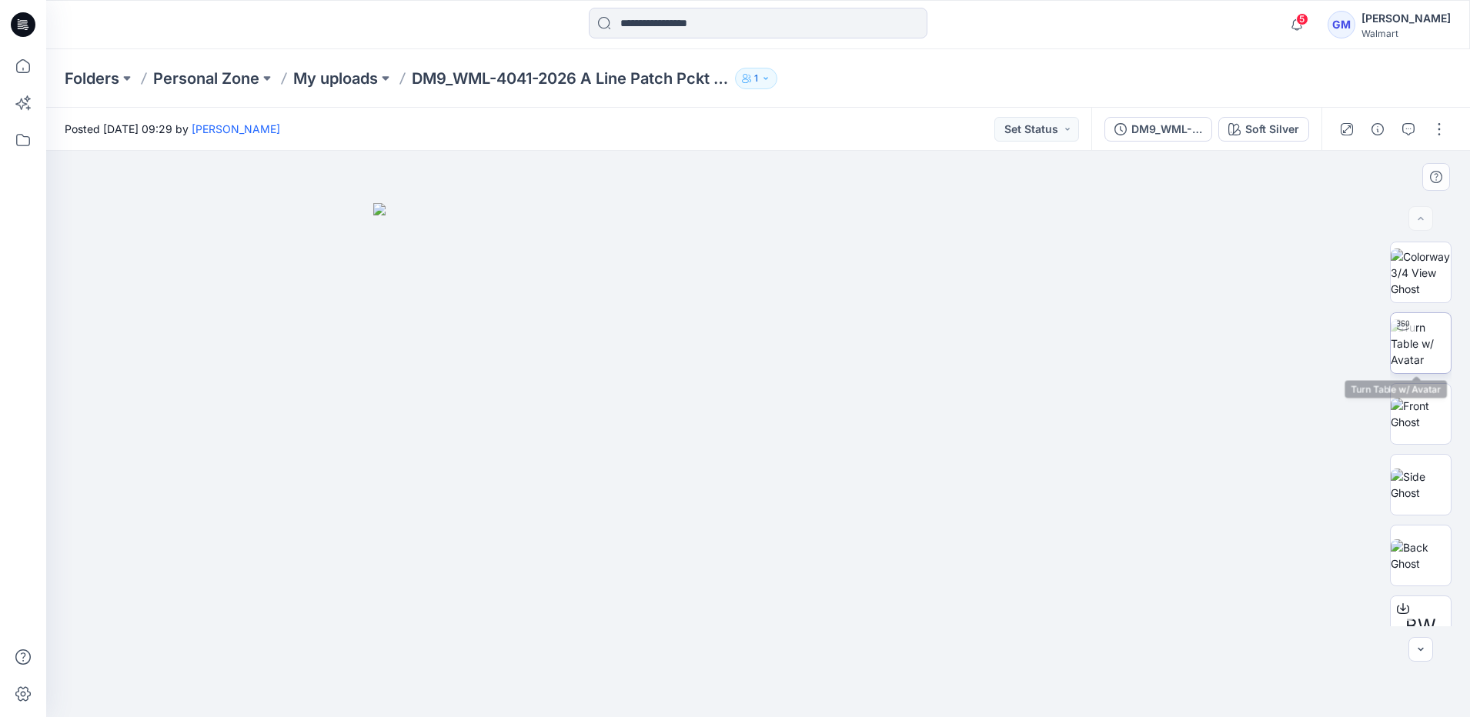
click at [1409, 368] on img at bounding box center [1420, 343] width 60 height 48
click at [363, 80] on p "My uploads" at bounding box center [335, 79] width 85 height 22
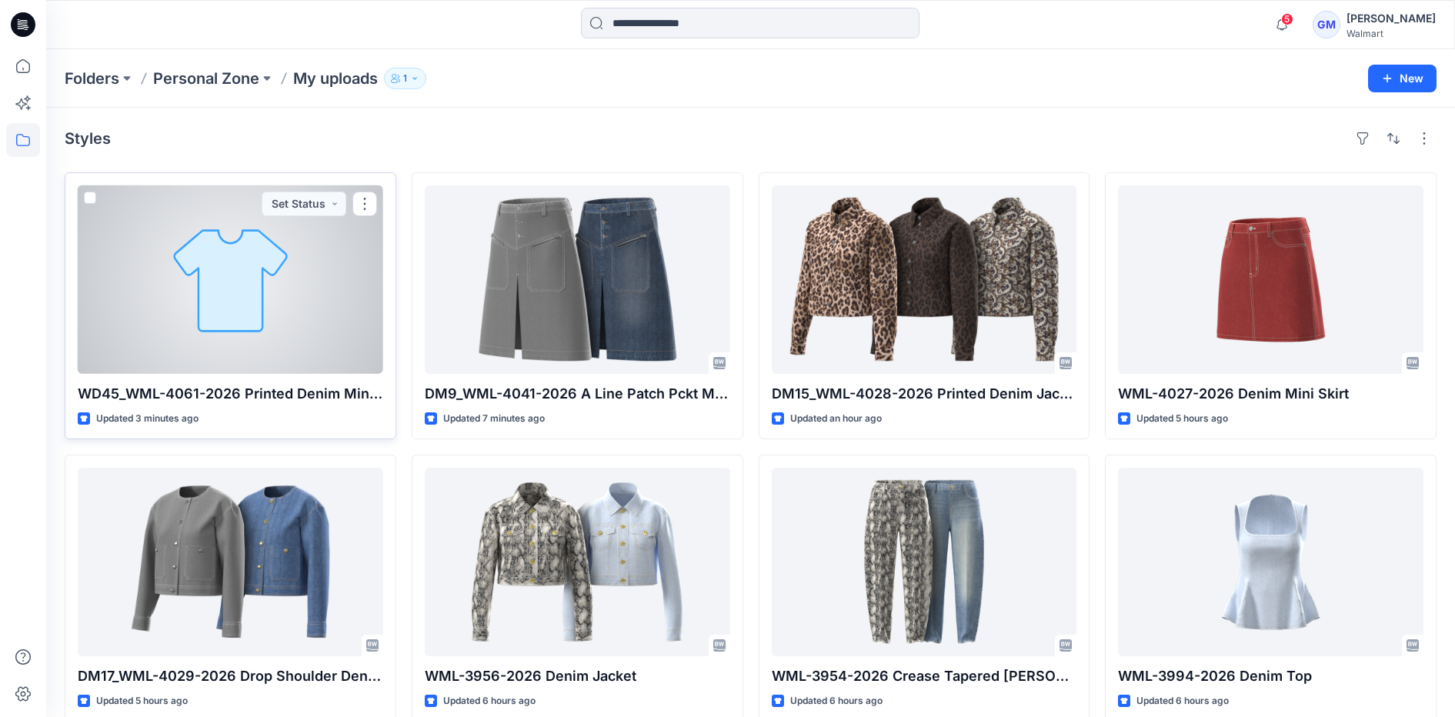
scroll to position [96, 0]
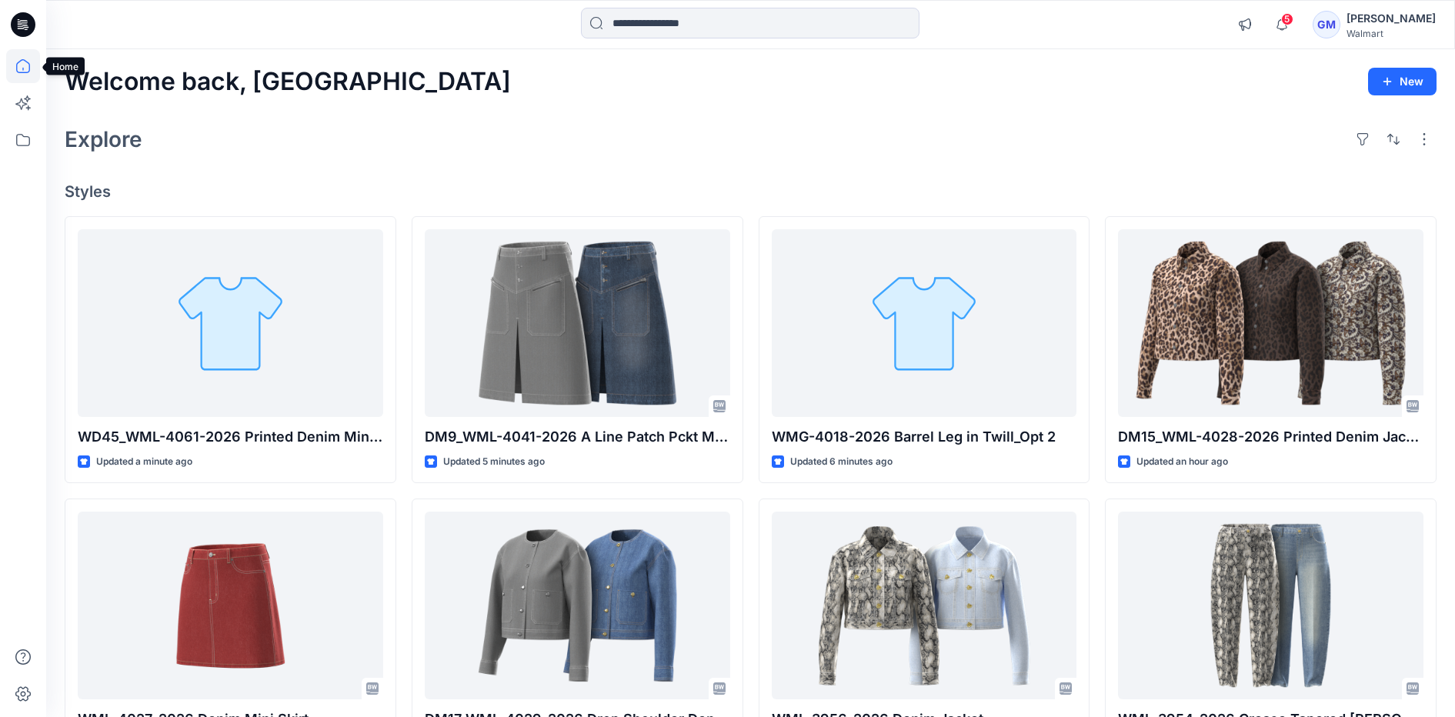
click at [22, 70] on icon at bounding box center [23, 66] width 34 height 34
click at [14, 135] on icon at bounding box center [23, 140] width 34 height 34
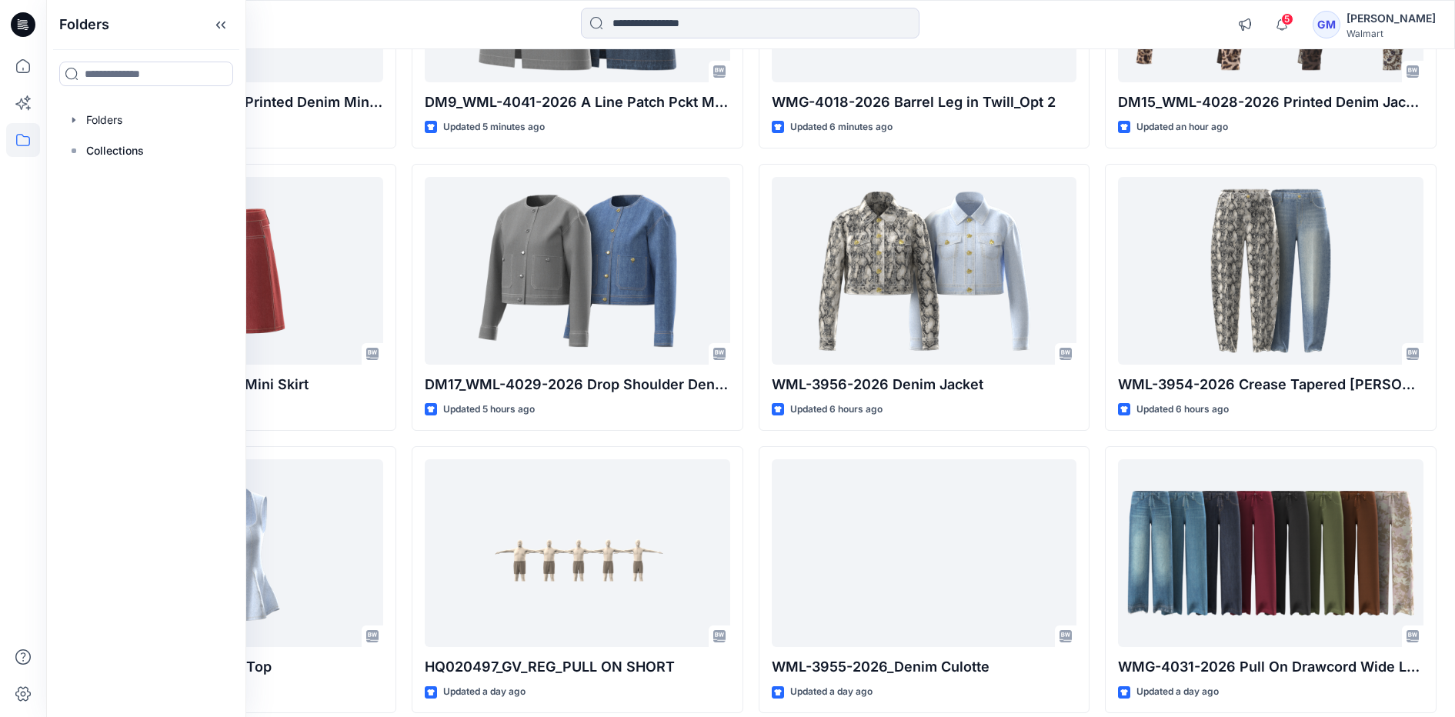
scroll to position [404, 0]
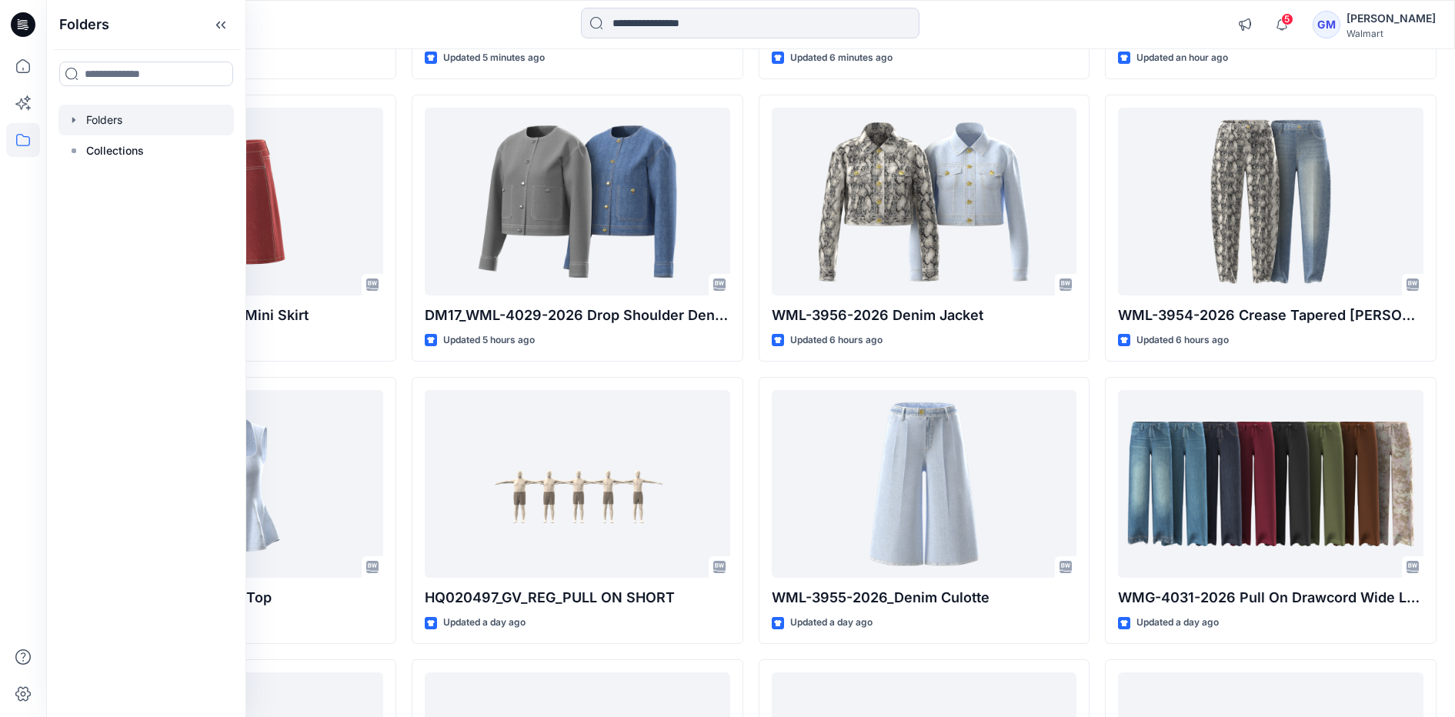
click at [69, 119] on icon "button" at bounding box center [74, 120] width 12 height 12
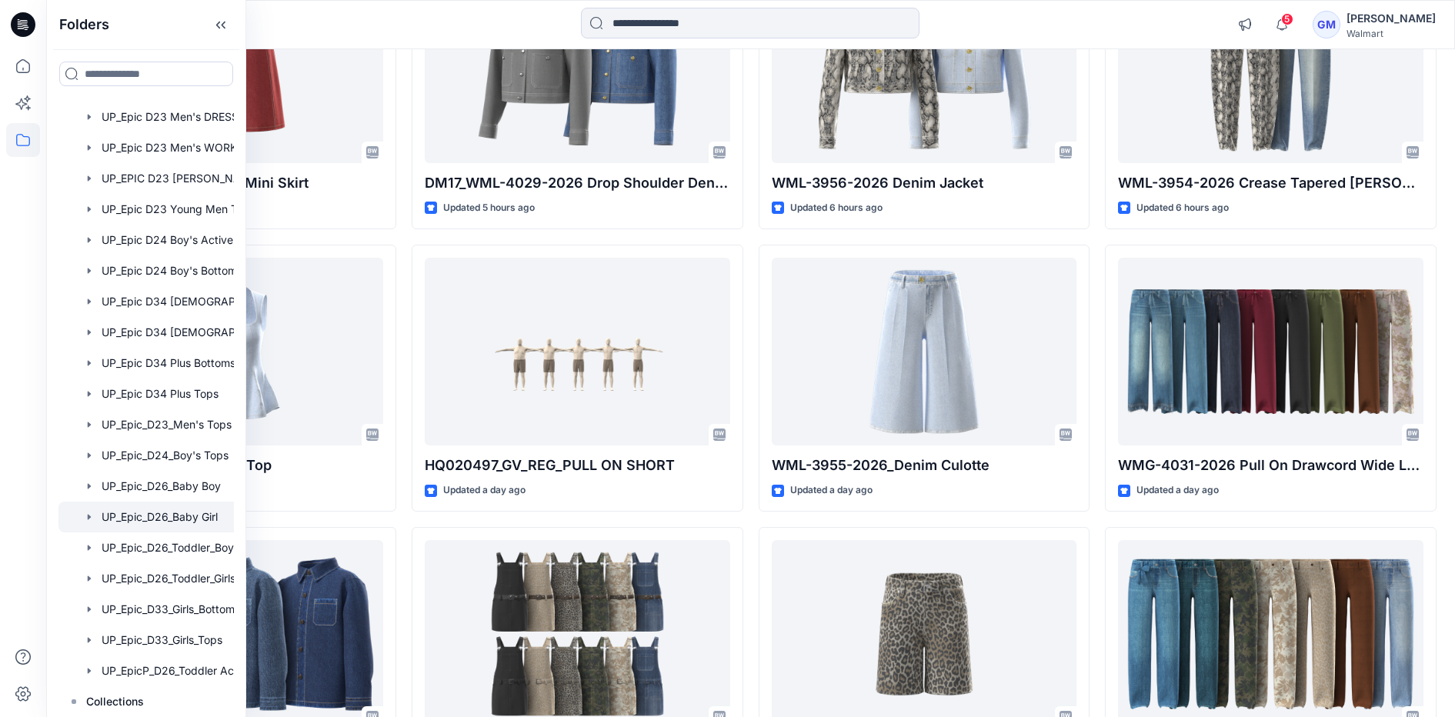
scroll to position [596, 0]
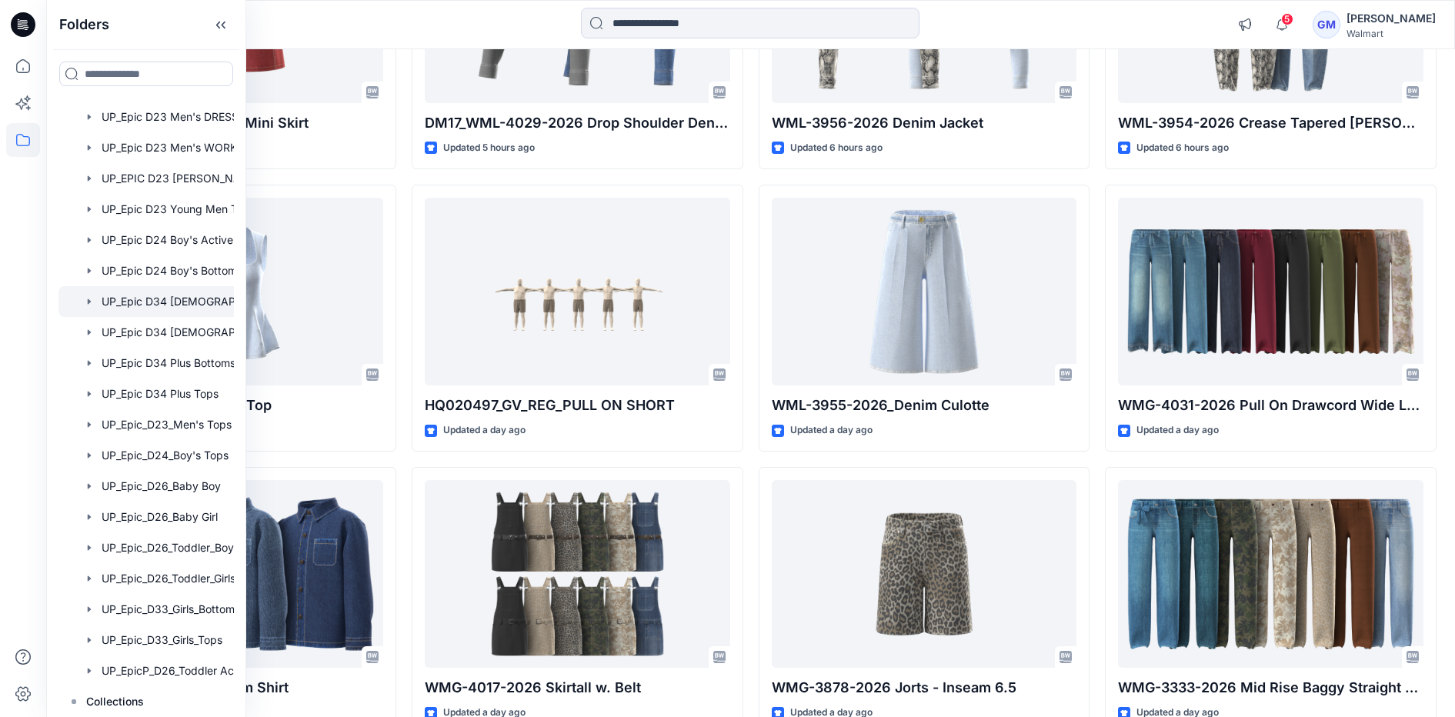
click at [219, 299] on div at bounding box center [165, 301] width 215 height 31
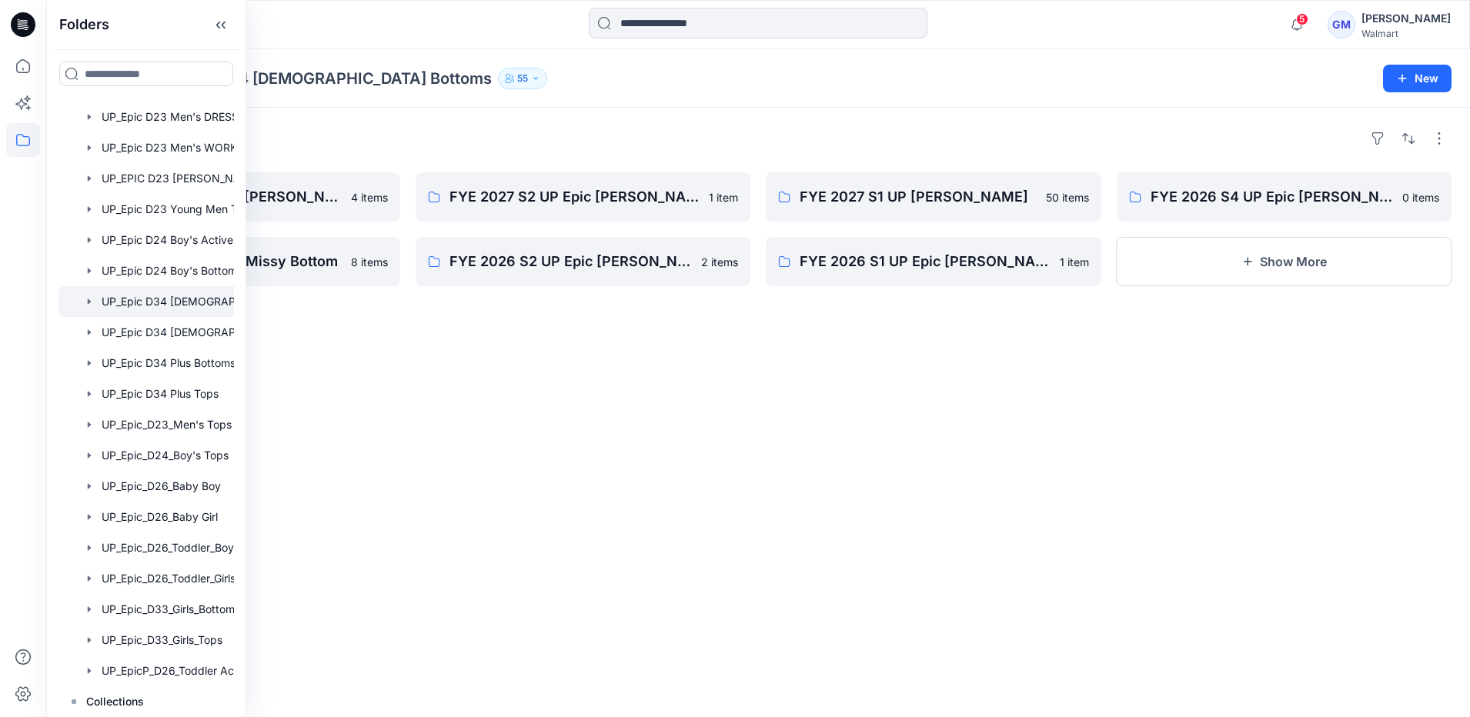
click at [565, 513] on div "Folders FYE 2027 S3 UP Epic Missy Bottoms 4 items FYE 2026 S3 UP Epic Missy Bot…" at bounding box center [757, 412] width 1423 height 609
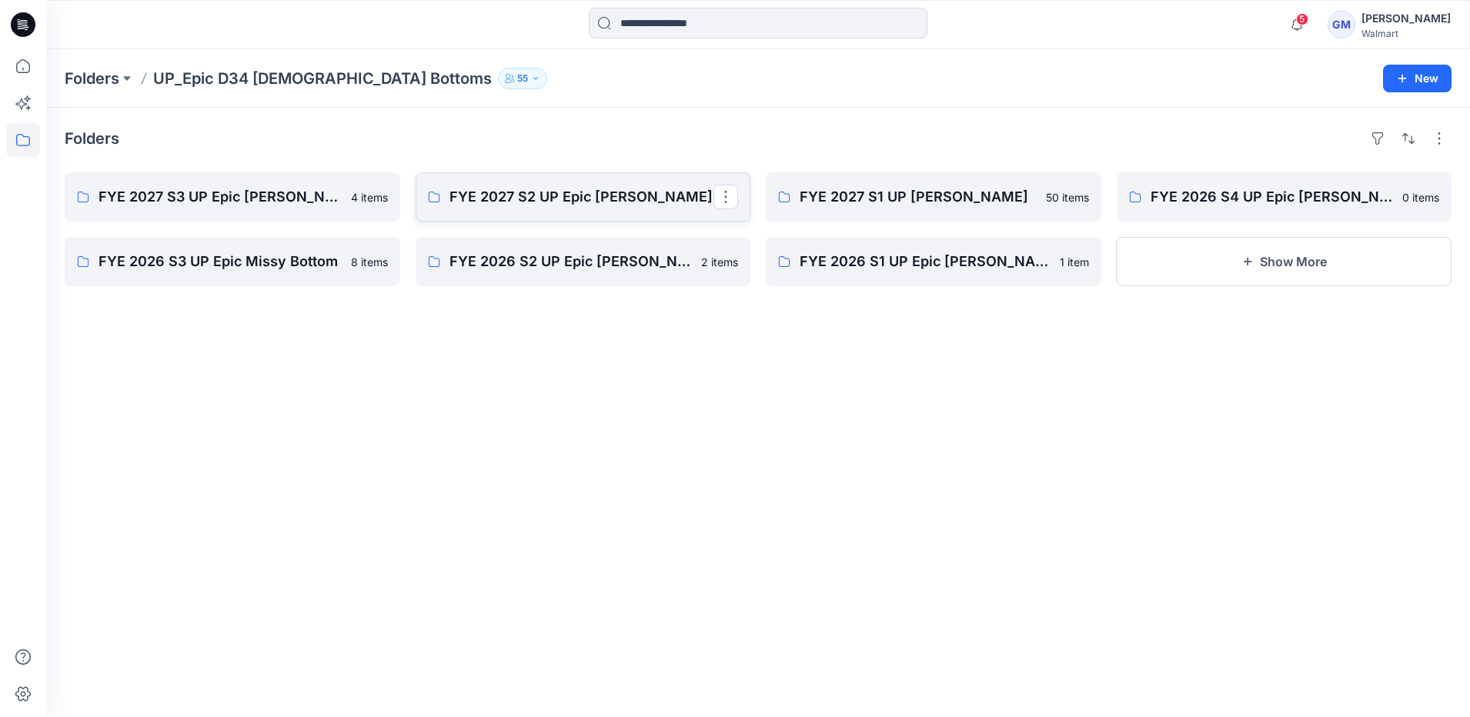
click at [649, 215] on link "FYE 2027 S2 UP Epic Missy Bottoms" at bounding box center [582, 196] width 335 height 49
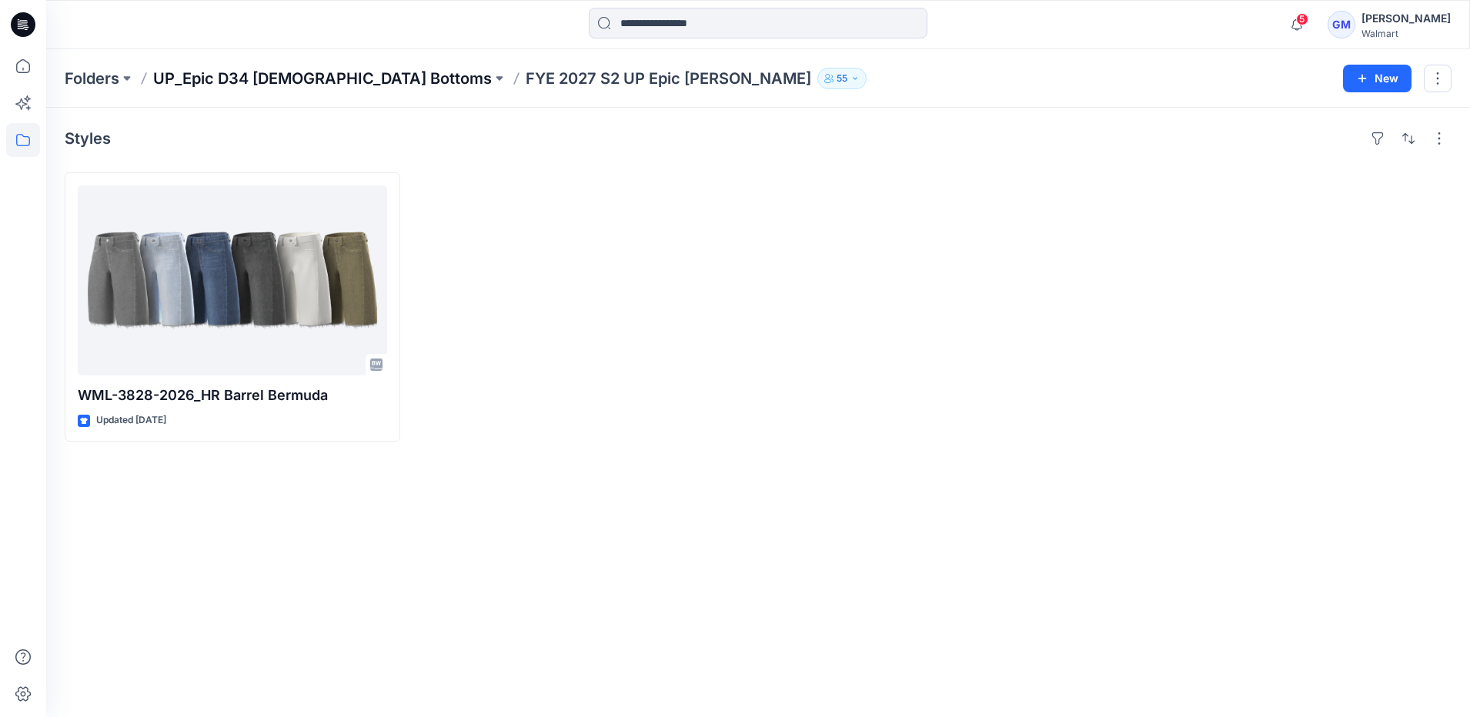
click at [329, 72] on p "UP_Epic D34 Ladies Bottoms" at bounding box center [322, 79] width 339 height 22
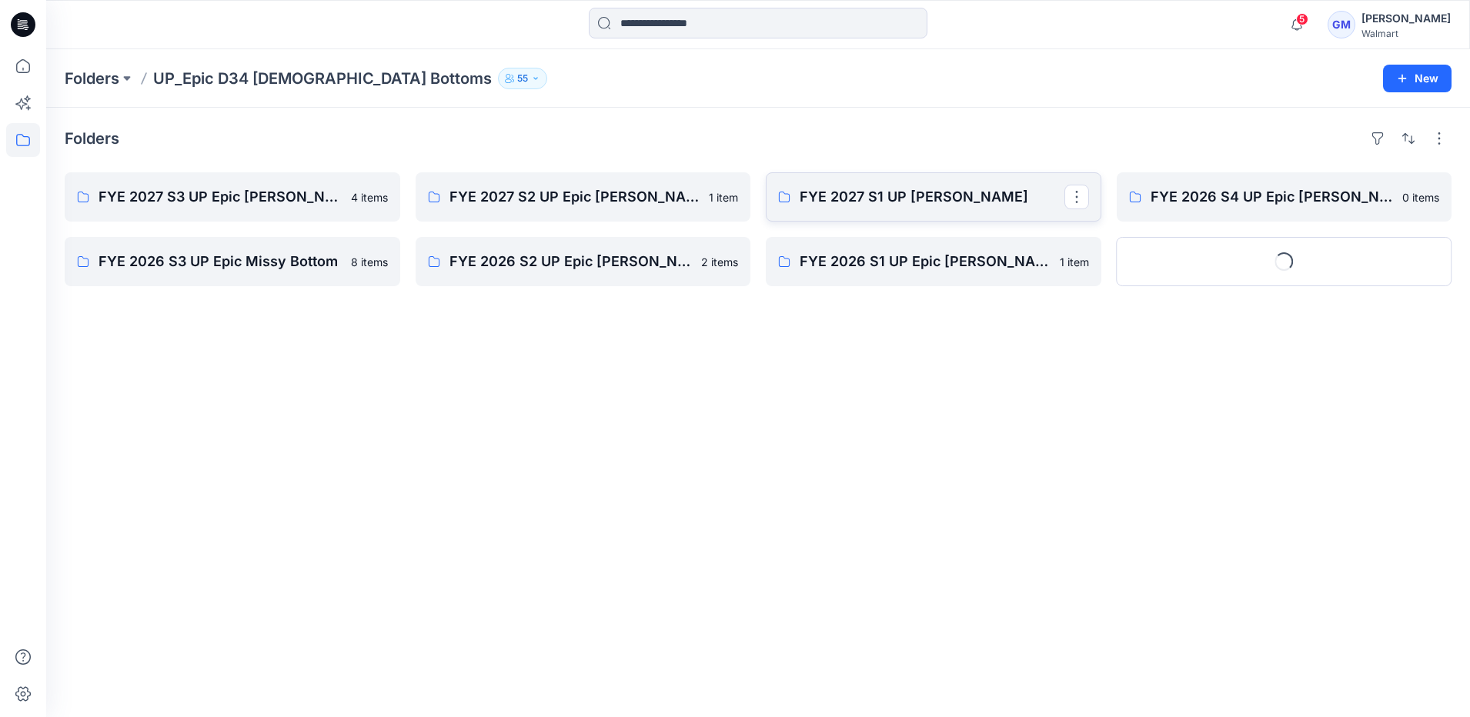
click at [876, 209] on link "FYE 2027 S1 UP Missy Bottoms" at bounding box center [933, 196] width 335 height 49
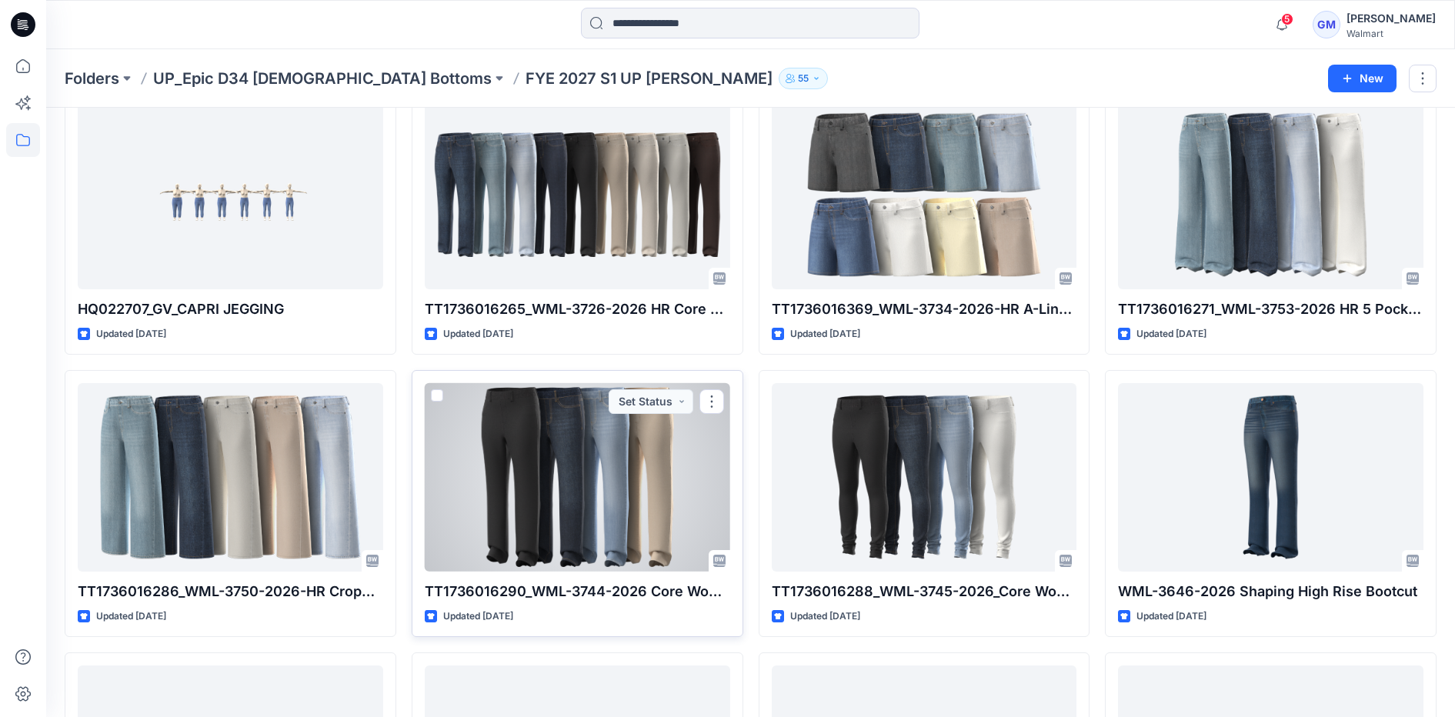
scroll to position [96, 0]
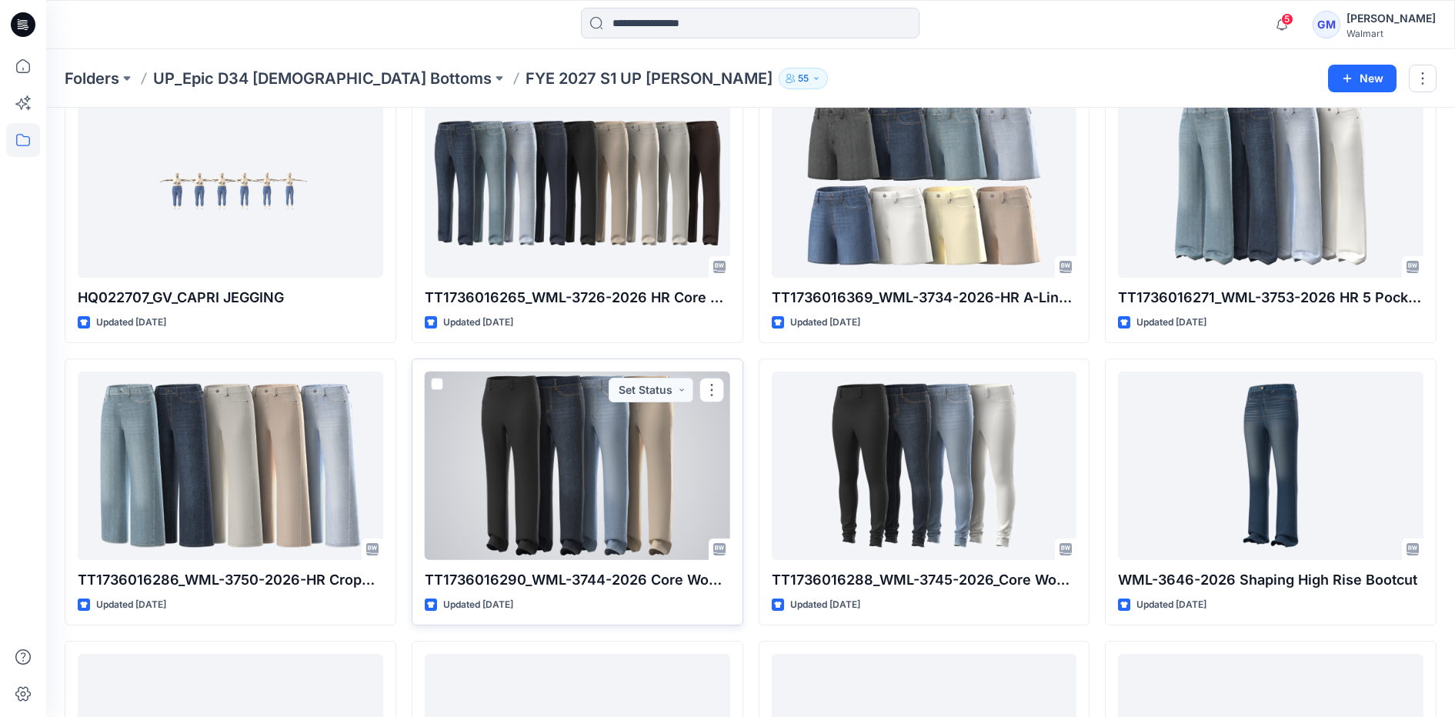
click at [504, 496] on div at bounding box center [577, 466] width 305 height 188
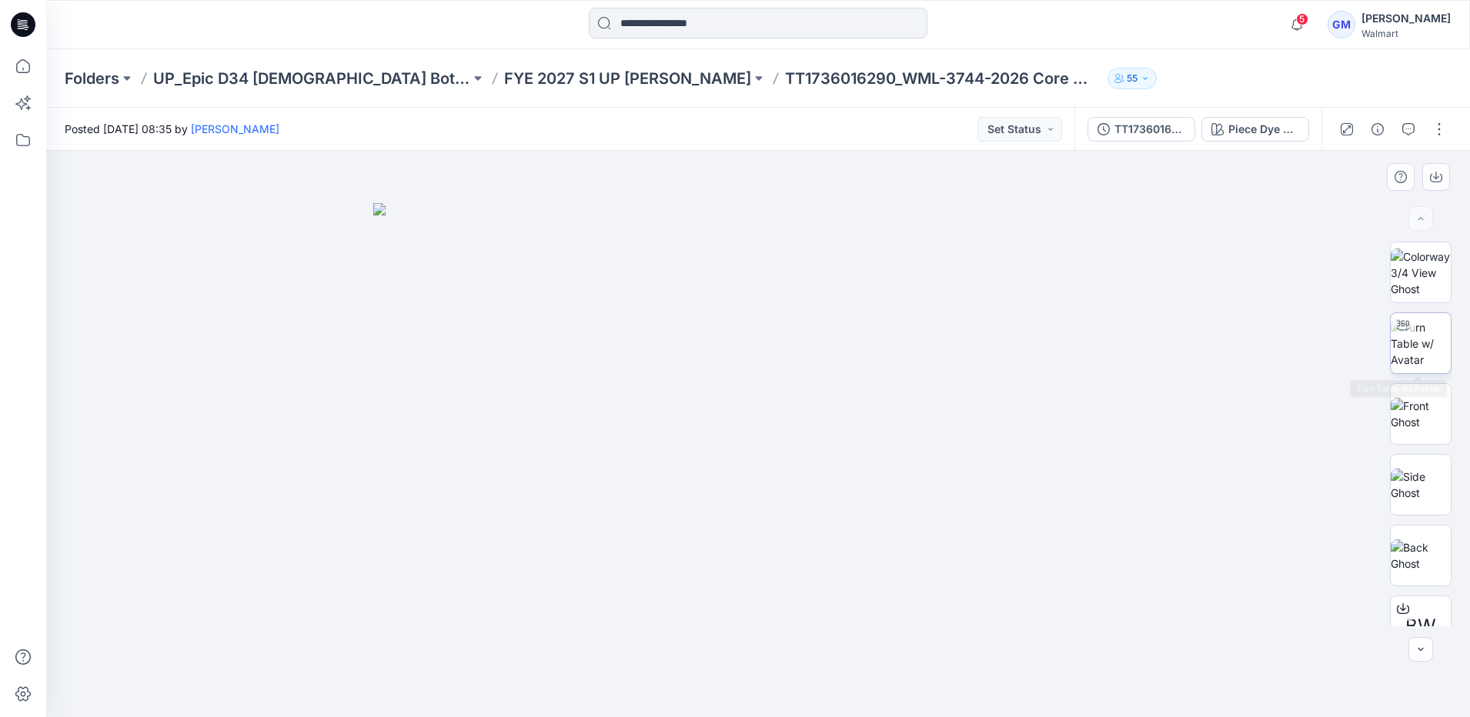
click at [1443, 345] on img at bounding box center [1420, 343] width 60 height 48
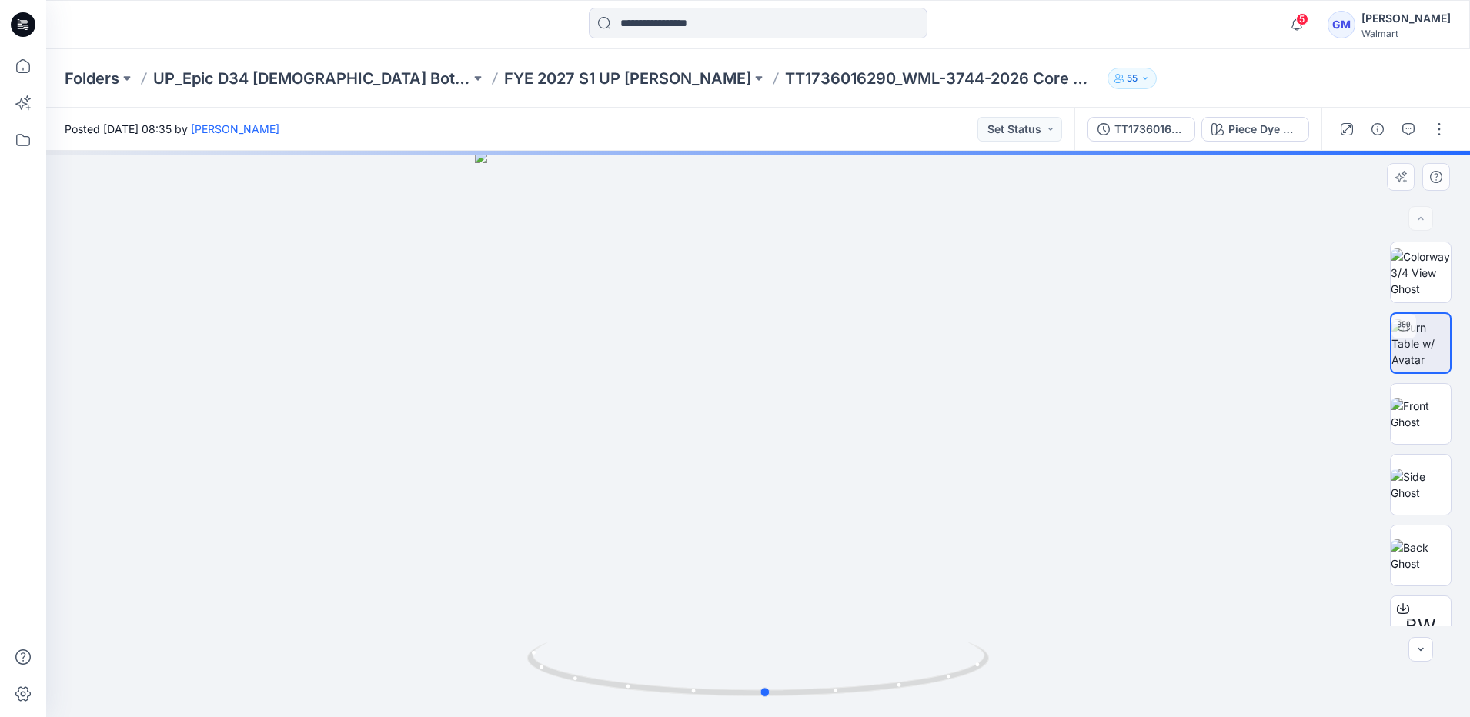
drag, startPoint x: 836, startPoint y: 465, endPoint x: 847, endPoint y: 403, distance: 63.4
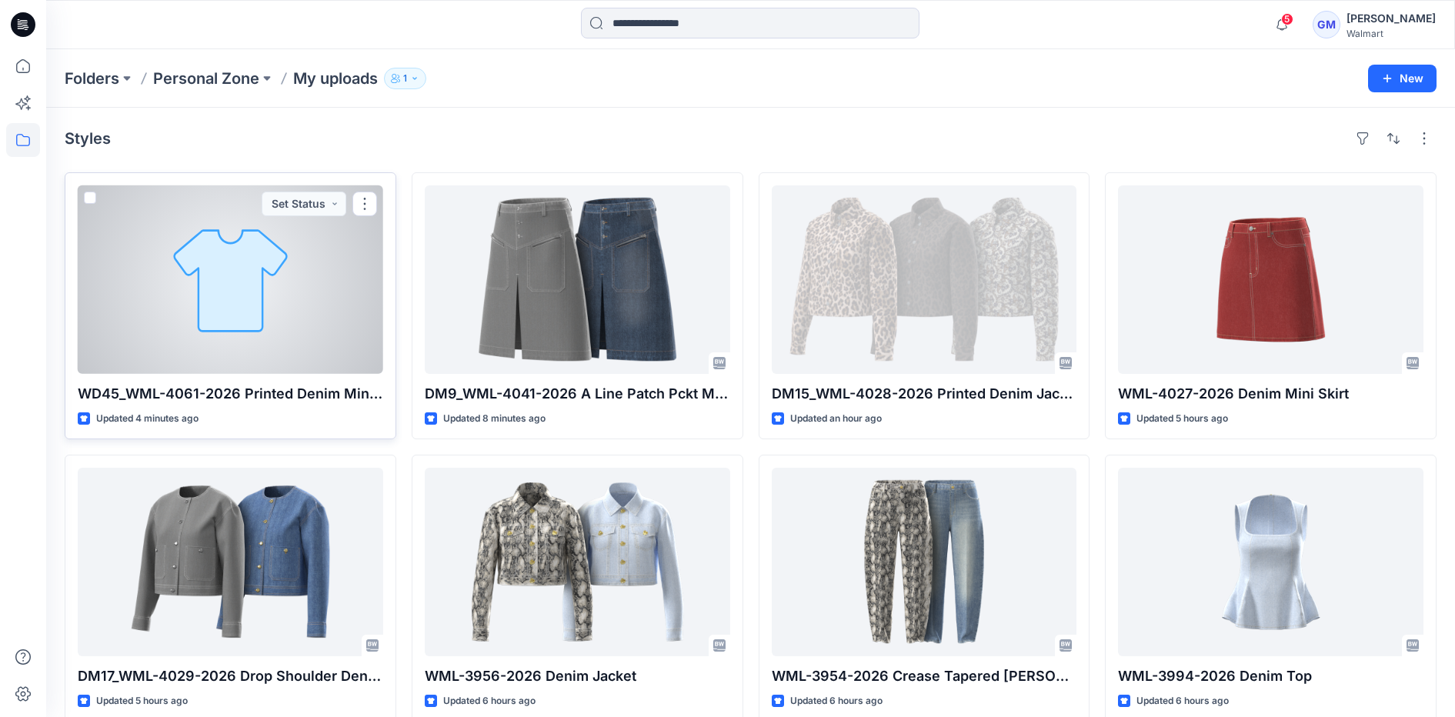
click at [189, 294] on div at bounding box center [230, 279] width 305 height 188
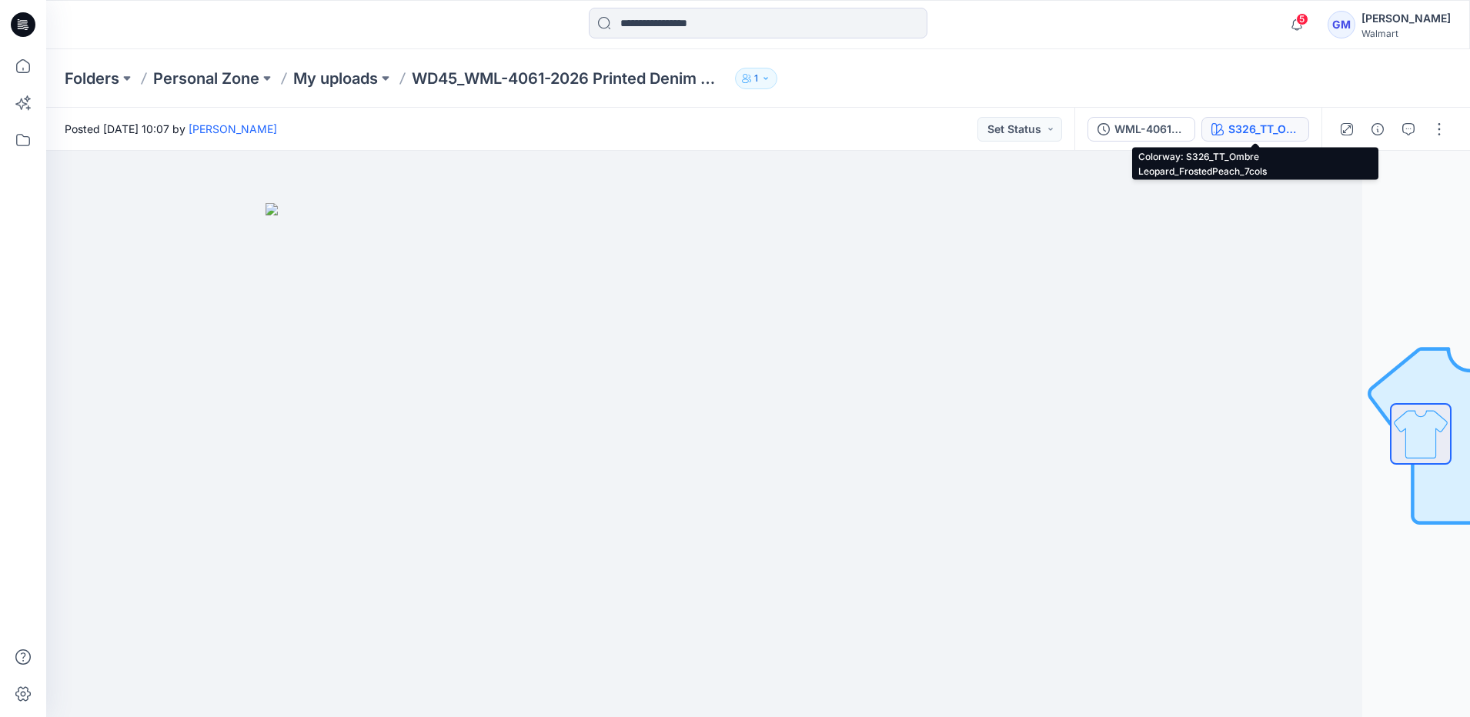
click at [1239, 132] on div "S326_TT_Ombre Leopard_FrostedPeach_7cols" at bounding box center [1263, 129] width 71 height 17
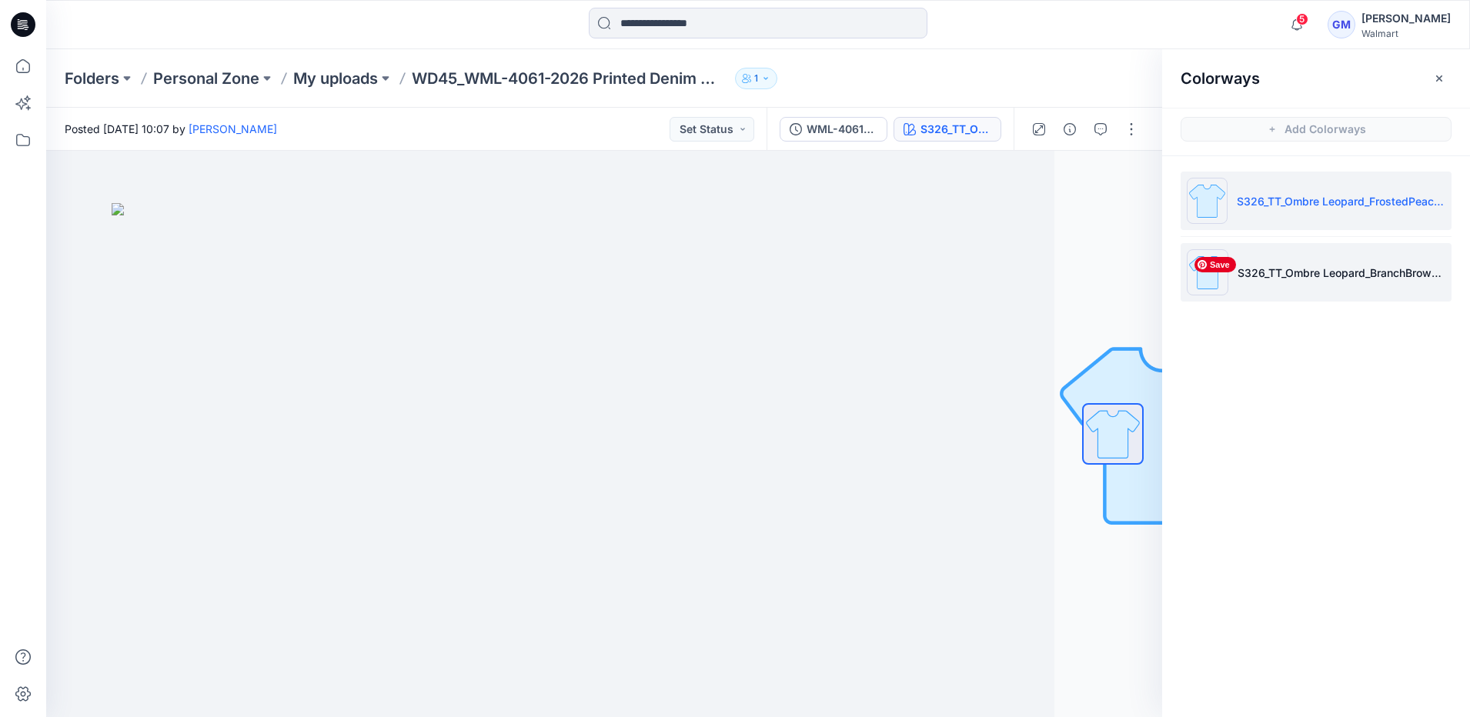
click at [1224, 278] on img at bounding box center [1207, 272] width 42 height 46
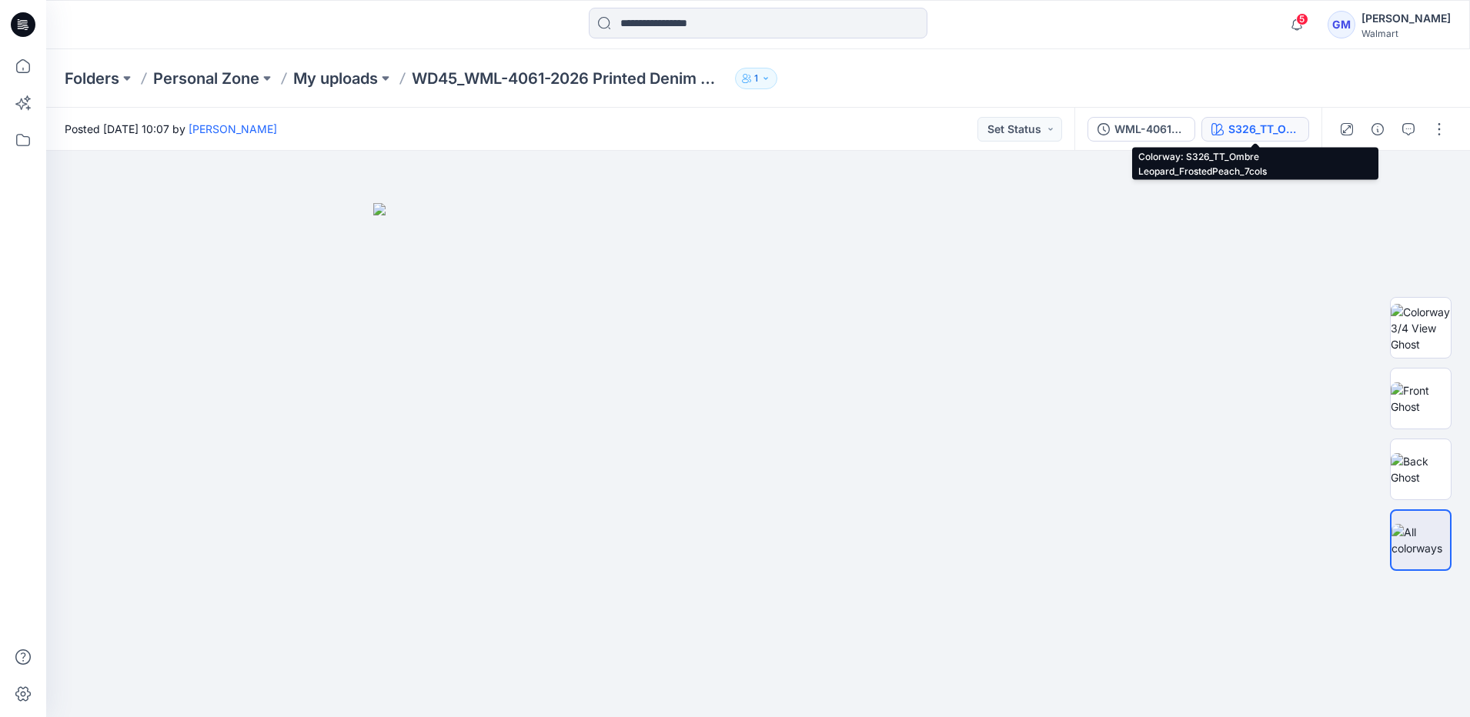
click at [1233, 129] on div "S326_TT_Ombre Leopard_FrostedPeach_7cols" at bounding box center [1263, 129] width 71 height 17
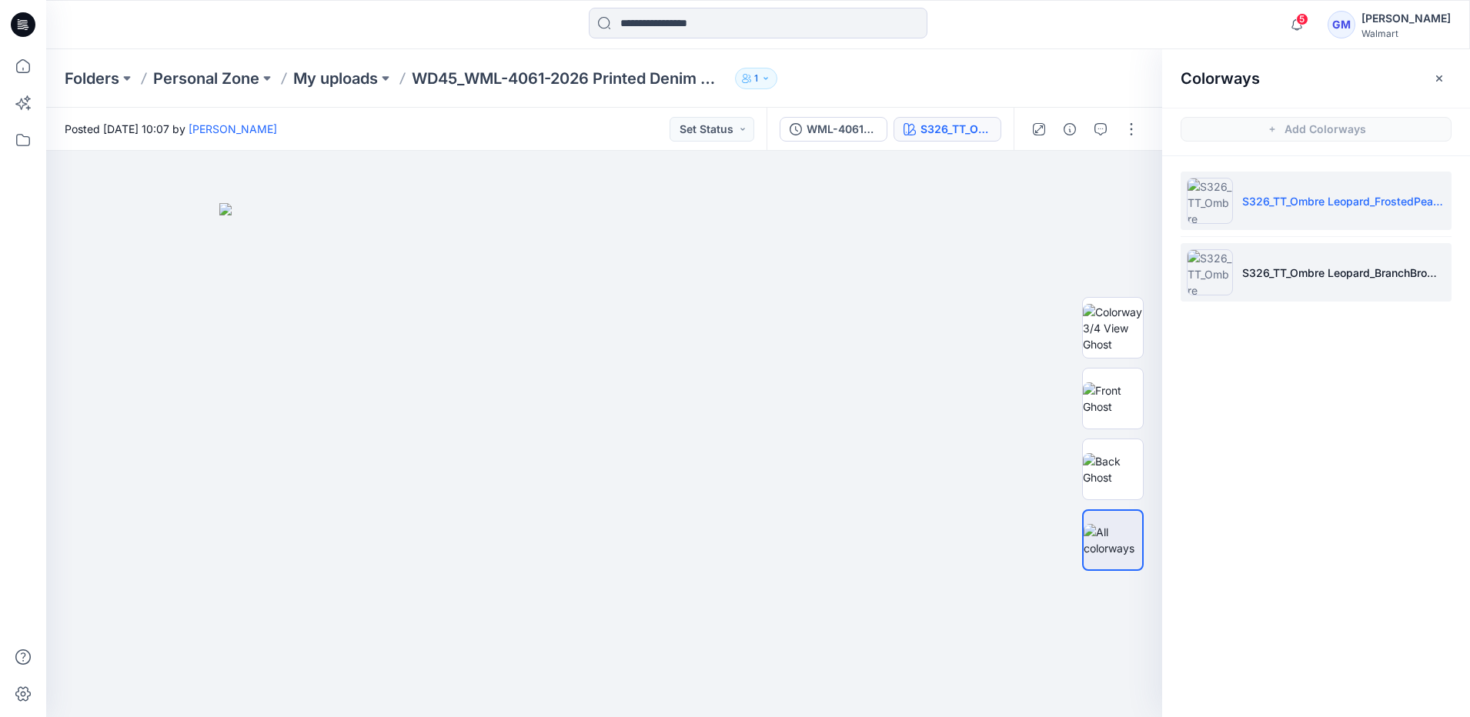
click at [1210, 266] on img at bounding box center [1209, 272] width 46 height 46
click at [1206, 278] on img at bounding box center [1209, 272] width 46 height 46
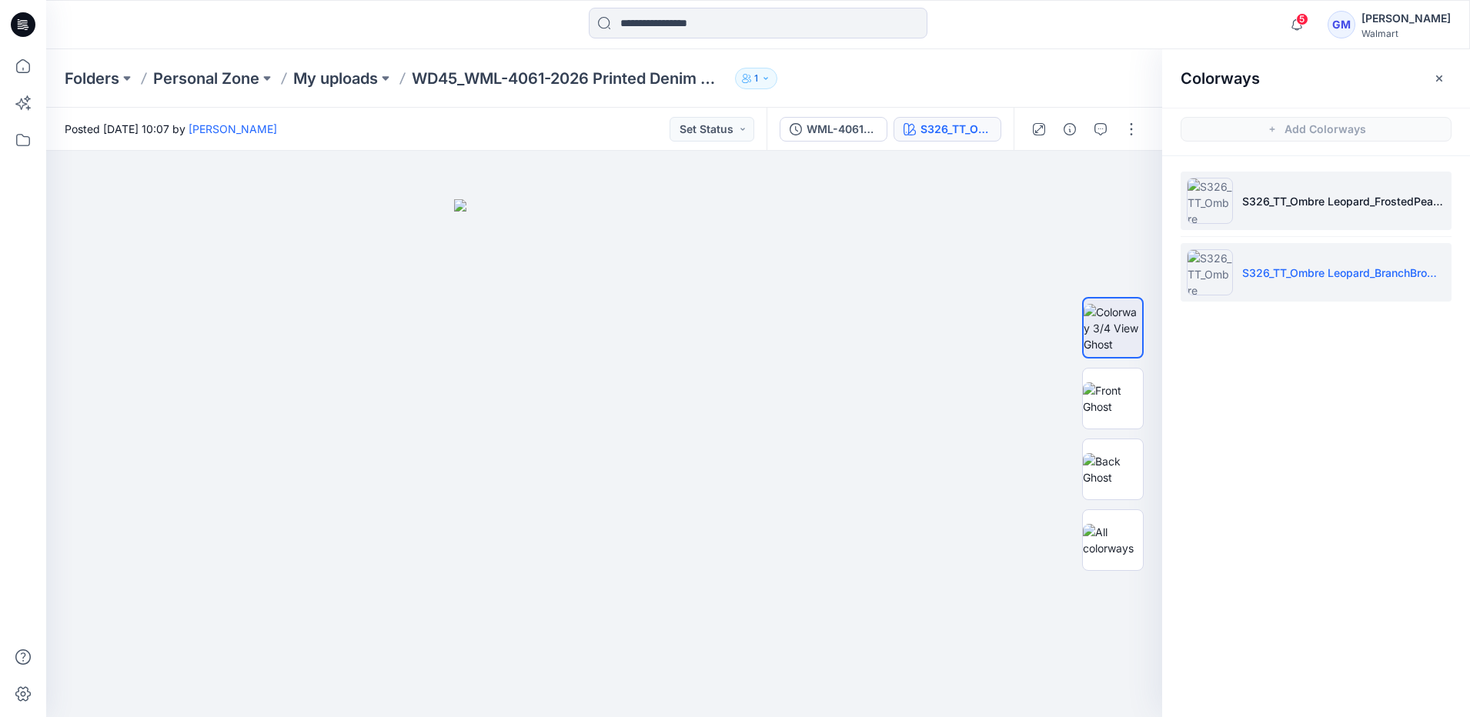
click at [1213, 205] on img at bounding box center [1209, 201] width 46 height 46
click at [1131, 125] on button "button" at bounding box center [1131, 129] width 25 height 25
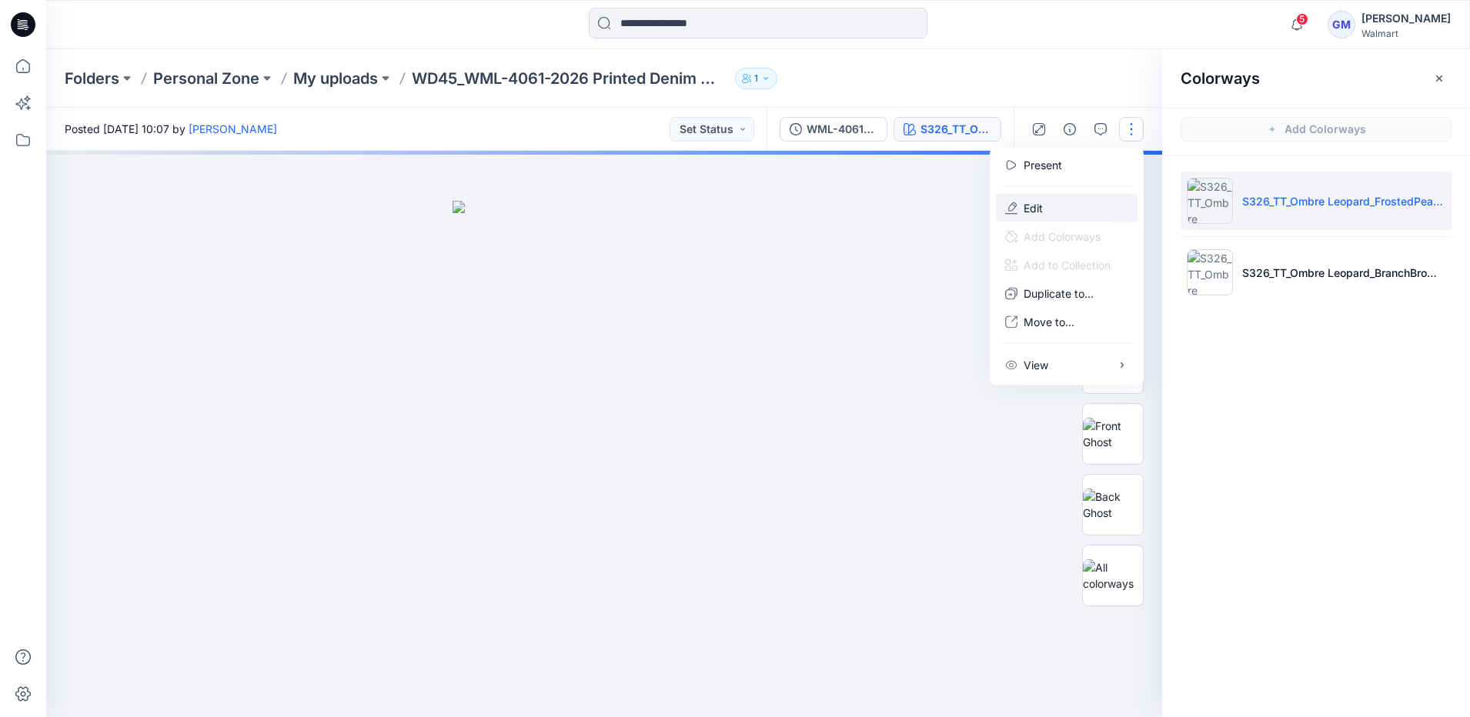
click at [1025, 209] on p "Edit" at bounding box center [1032, 208] width 19 height 16
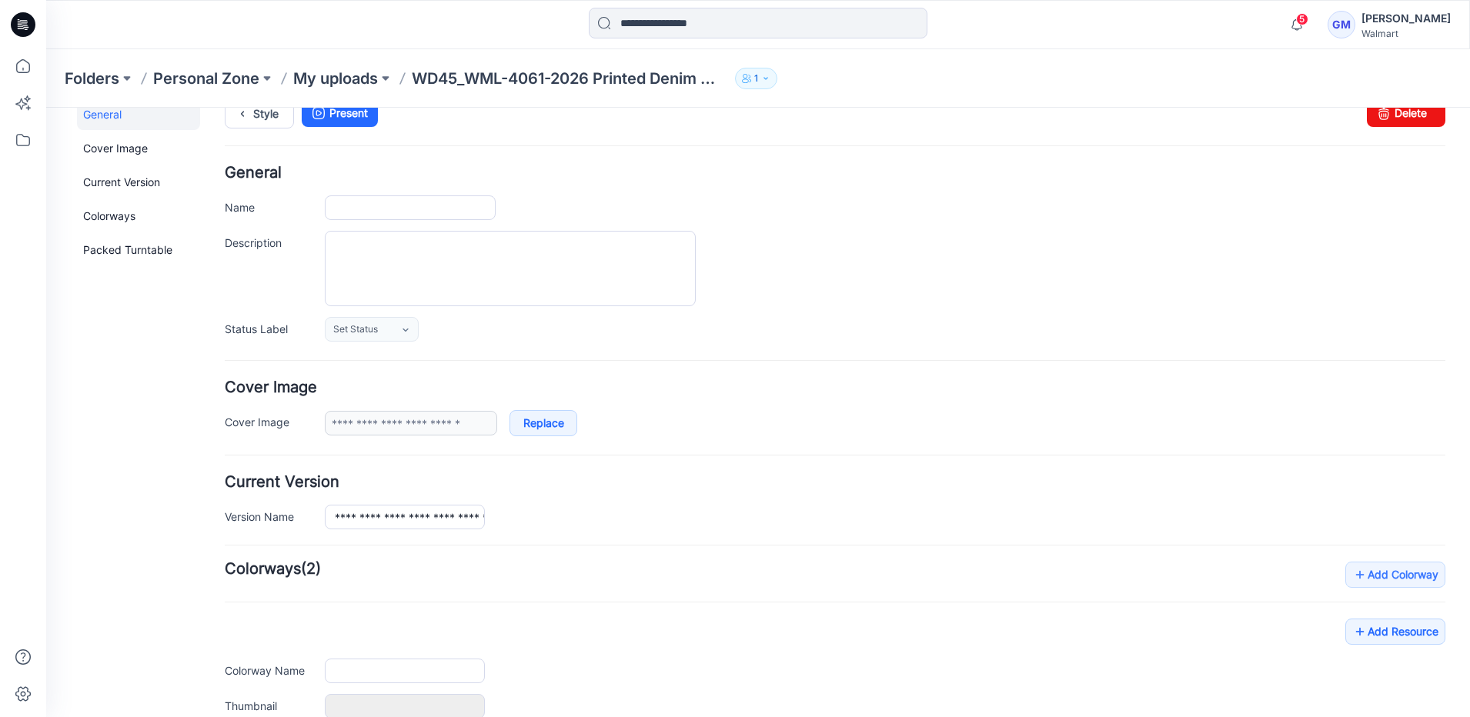
type input "**********"
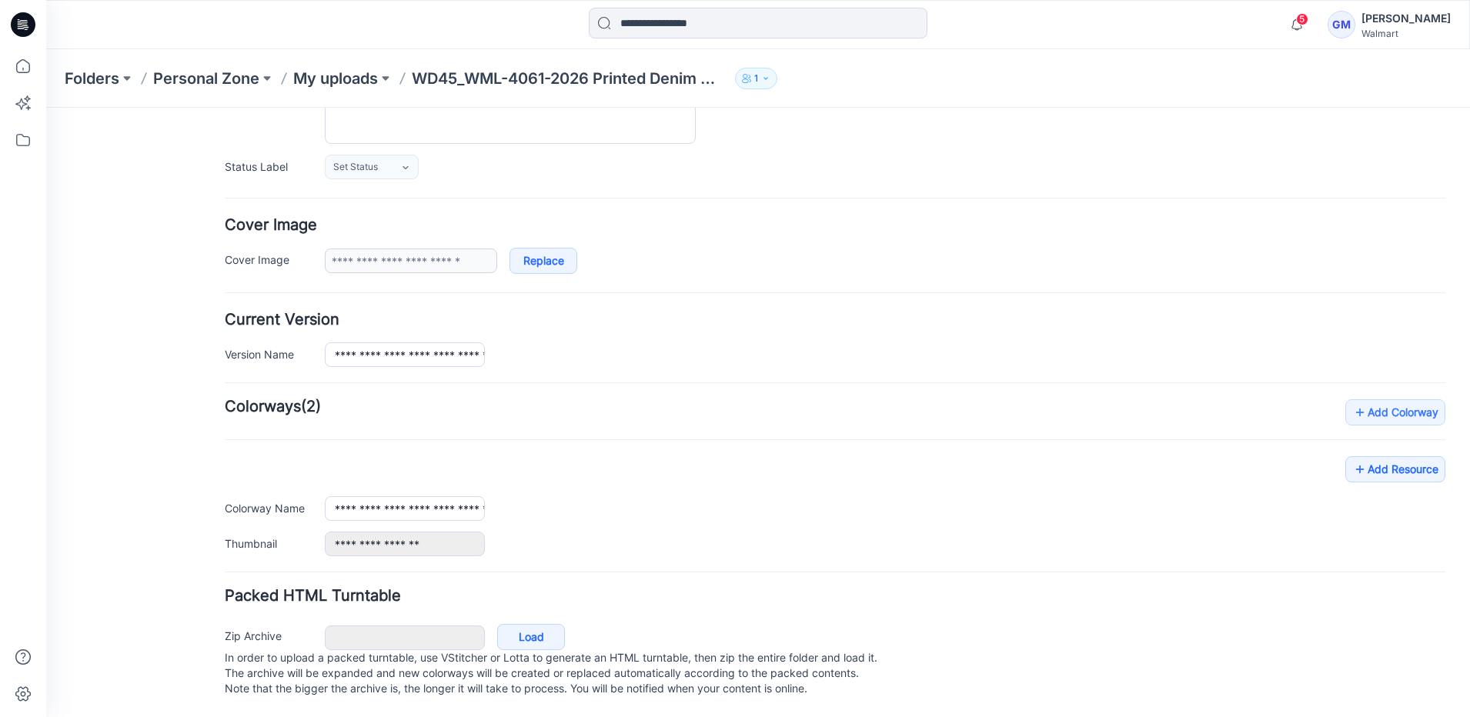
scroll to position [300, 0]
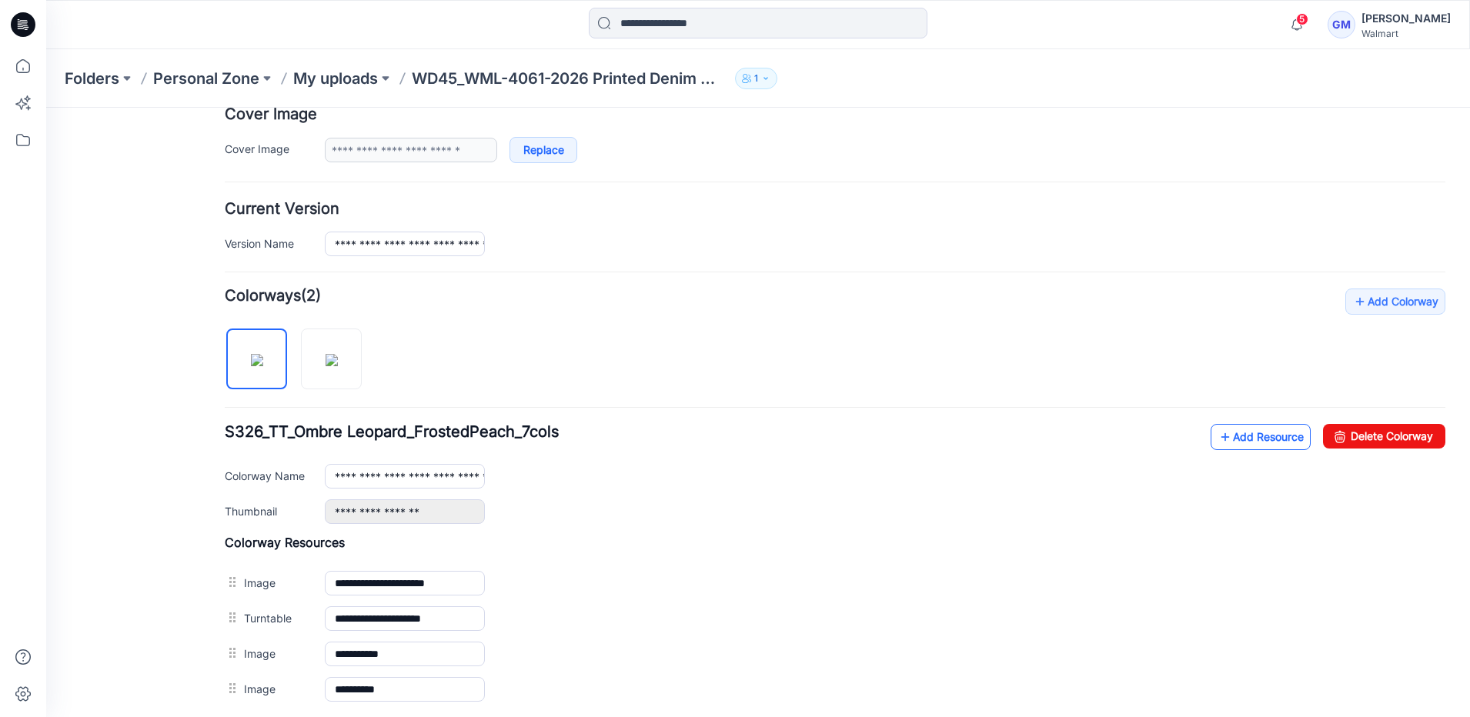
click at [1253, 444] on link "Add Resource" at bounding box center [1260, 437] width 100 height 26
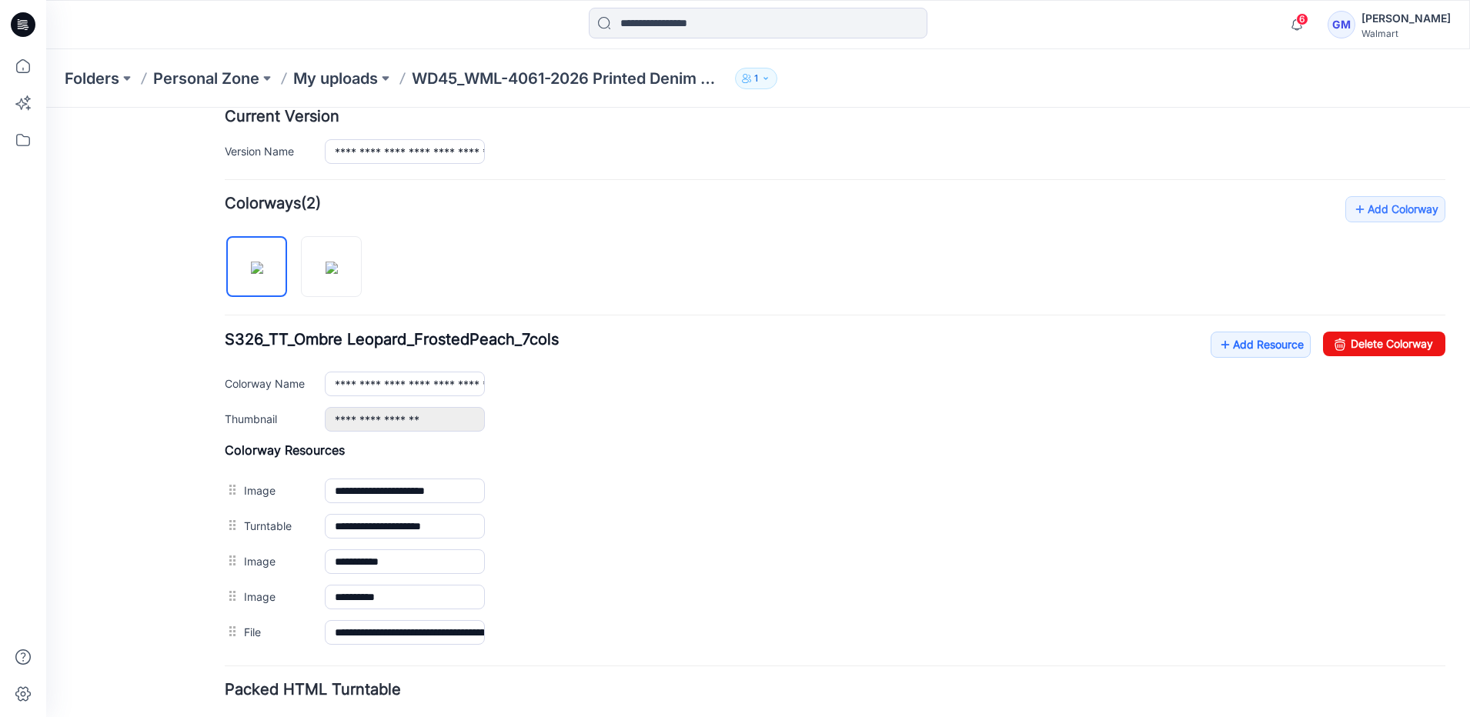
scroll to position [502, 0]
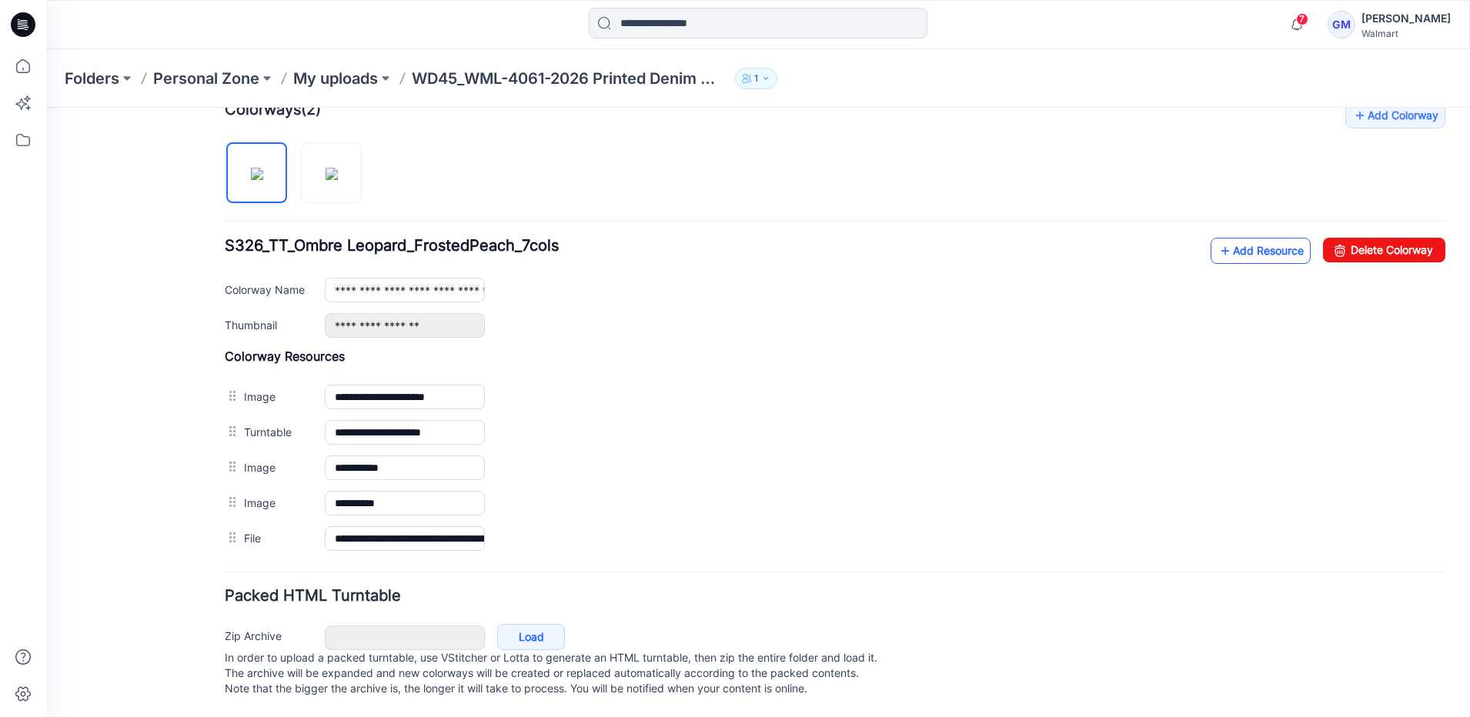
click at [1228, 249] on link "Add Resource" at bounding box center [1260, 251] width 100 height 26
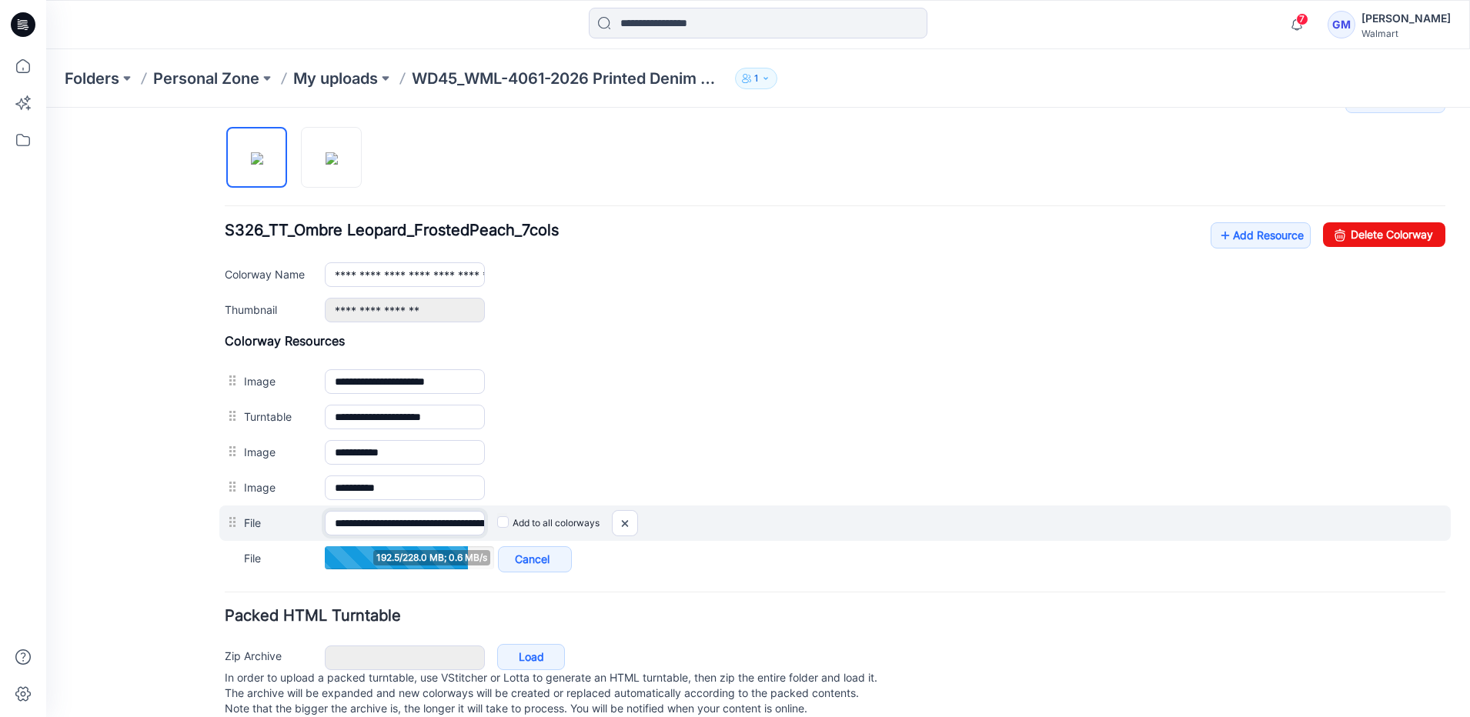
scroll to position [0, 287]
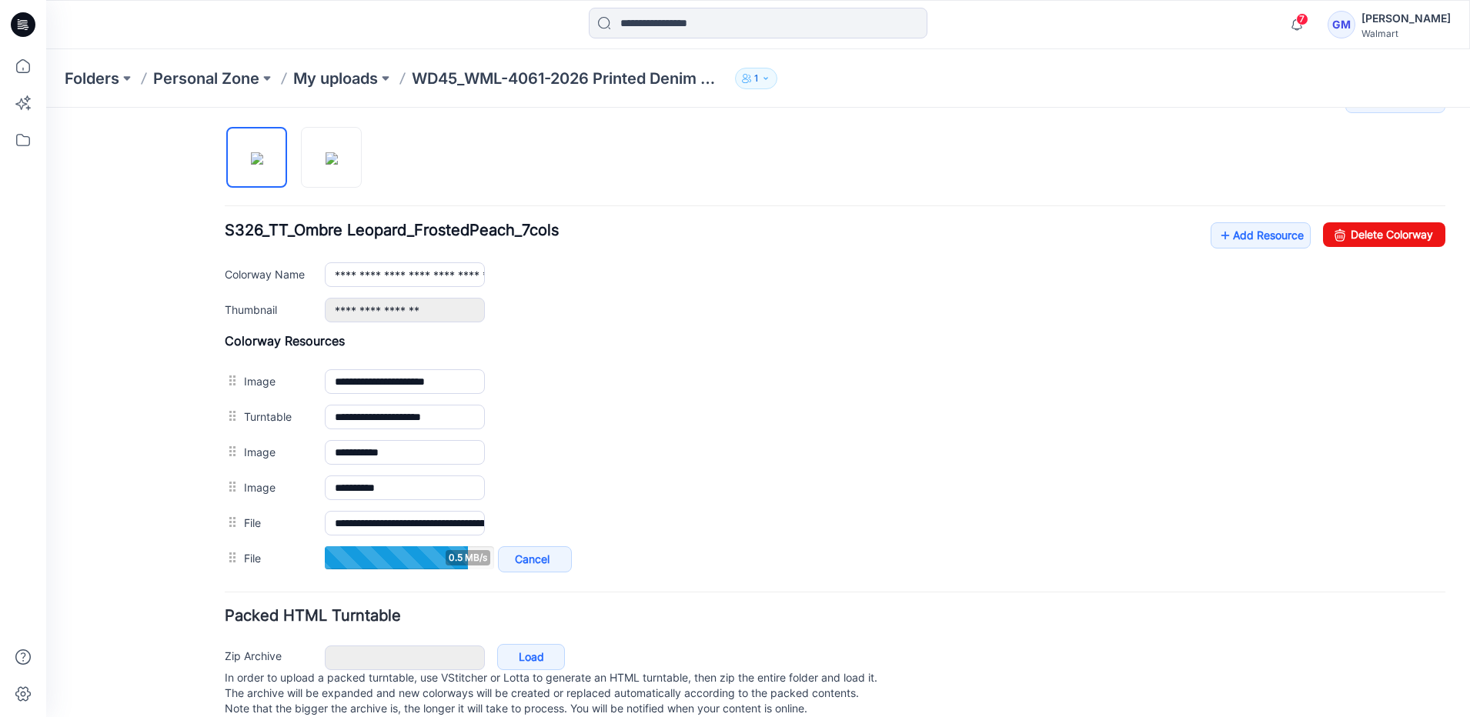
drag, startPoint x: 455, startPoint y: 525, endPoint x: 670, endPoint y: 532, distance: 215.5
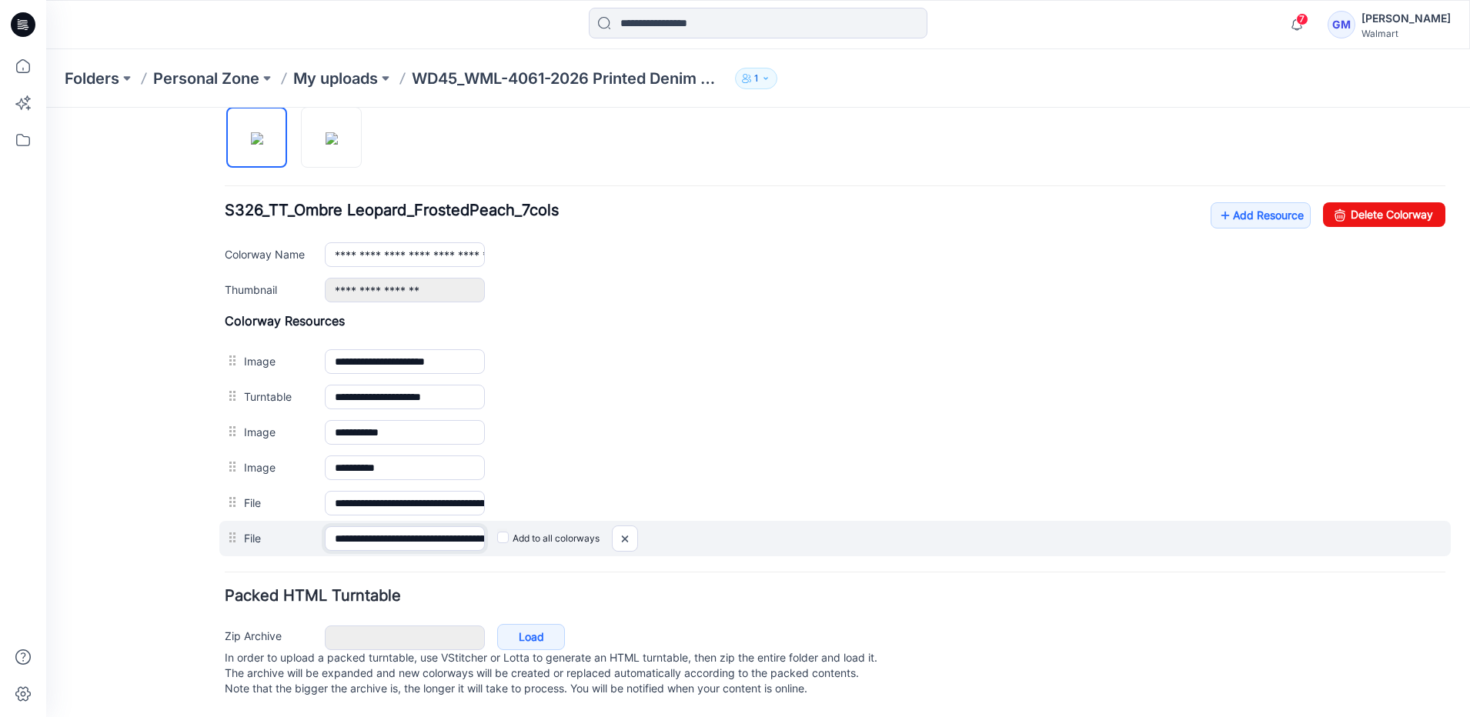
scroll to position [0, 95]
drag, startPoint x: 430, startPoint y: 533, endPoint x: 792, endPoint y: 532, distance: 362.4
click at [792, 532] on div "**********" at bounding box center [834, 538] width 1231 height 35
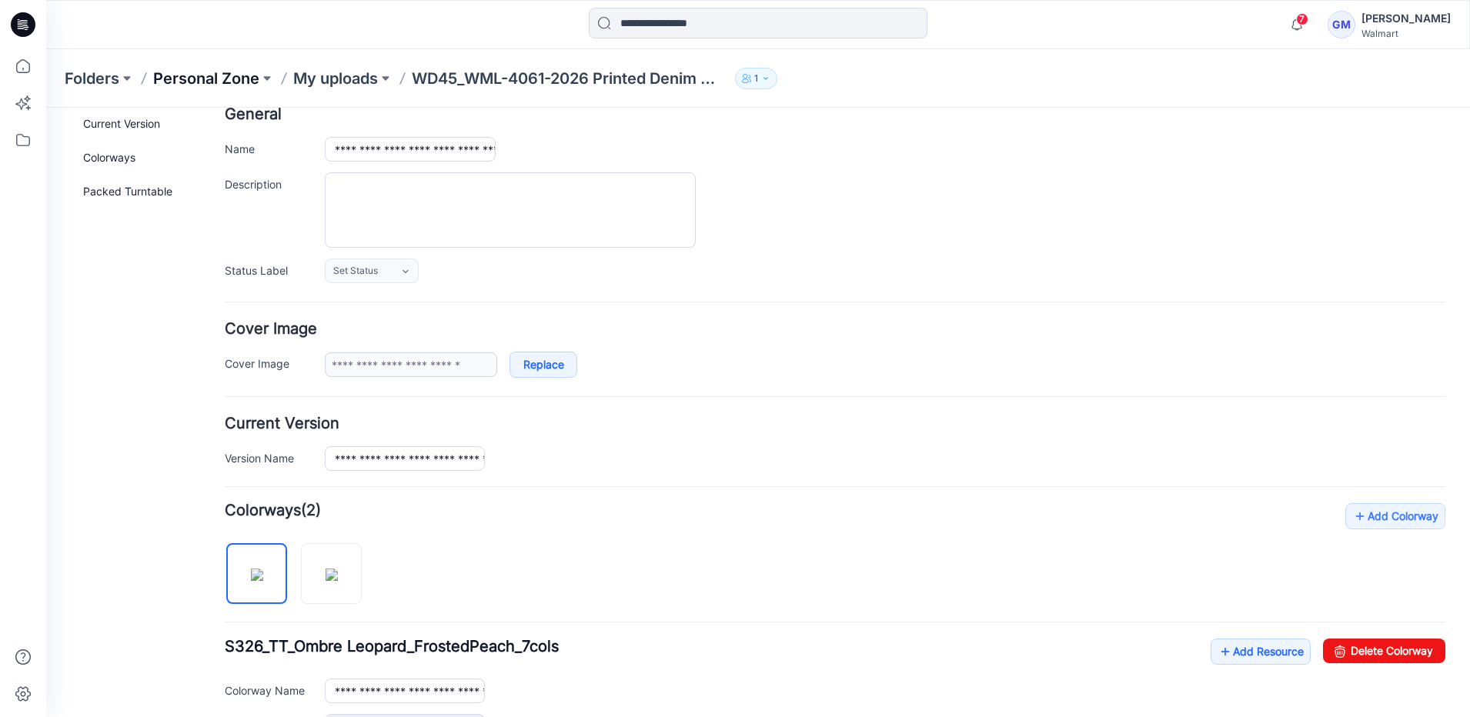
scroll to position [0, 0]
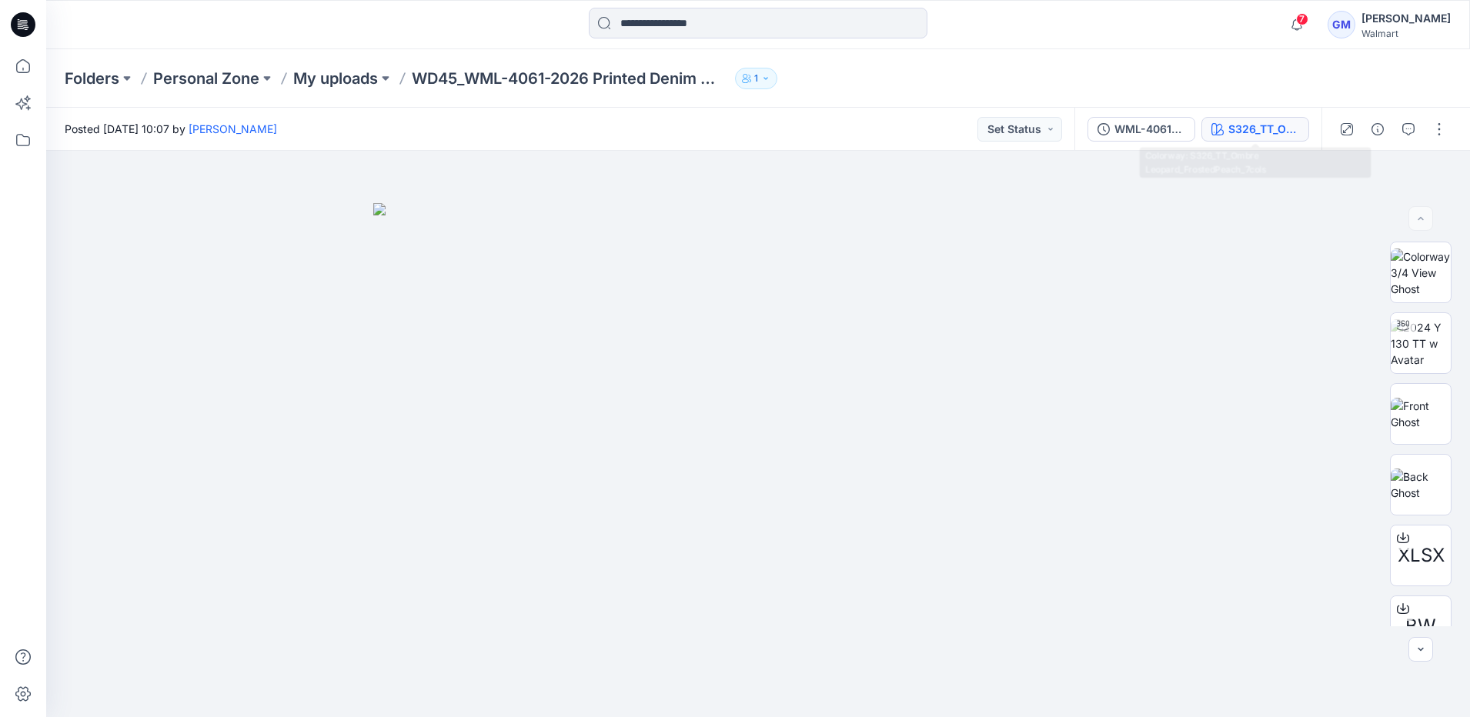
click at [1232, 120] on button "S326_TT_Ombre Leopard_FrostedPeach_7cols" at bounding box center [1255, 129] width 108 height 25
